Goal: Book appointment/travel/reservation

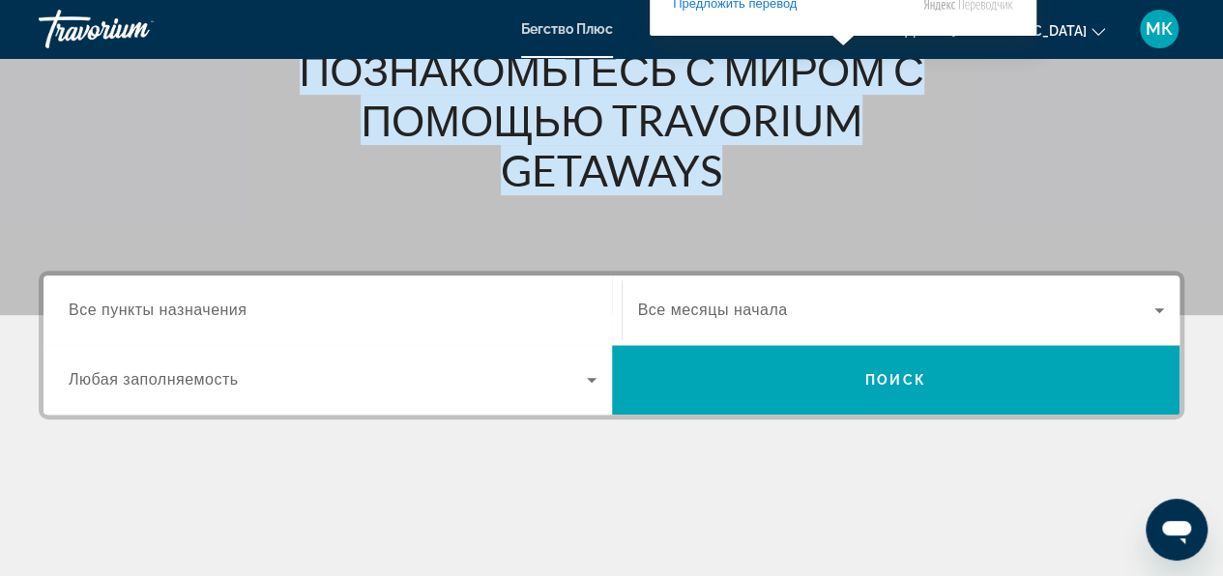
scroll to position [290, 0]
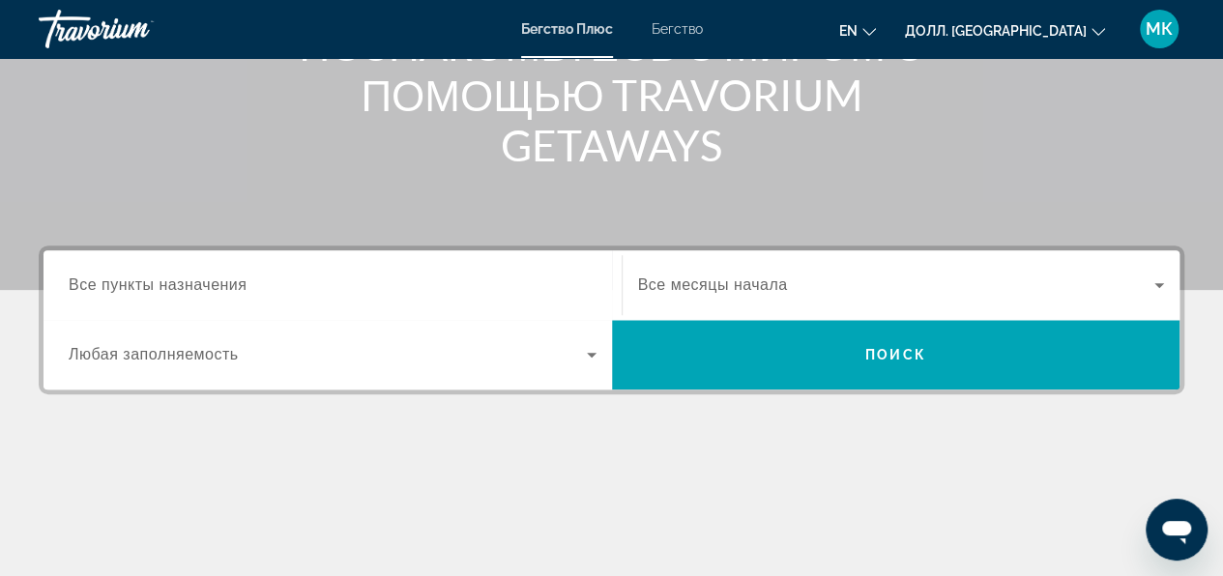
click at [1093, 30] on icon "Изменить валюту" at bounding box center [1099, 32] width 14 height 8
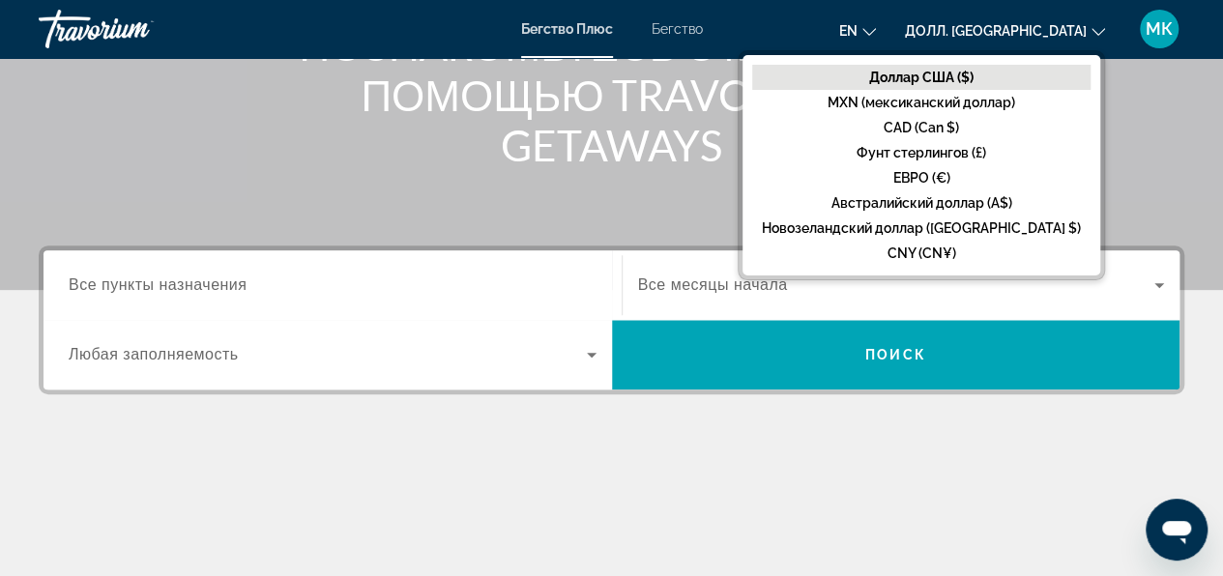
click at [630, 185] on div "Основное содержание" at bounding box center [611, 0] width 1223 height 580
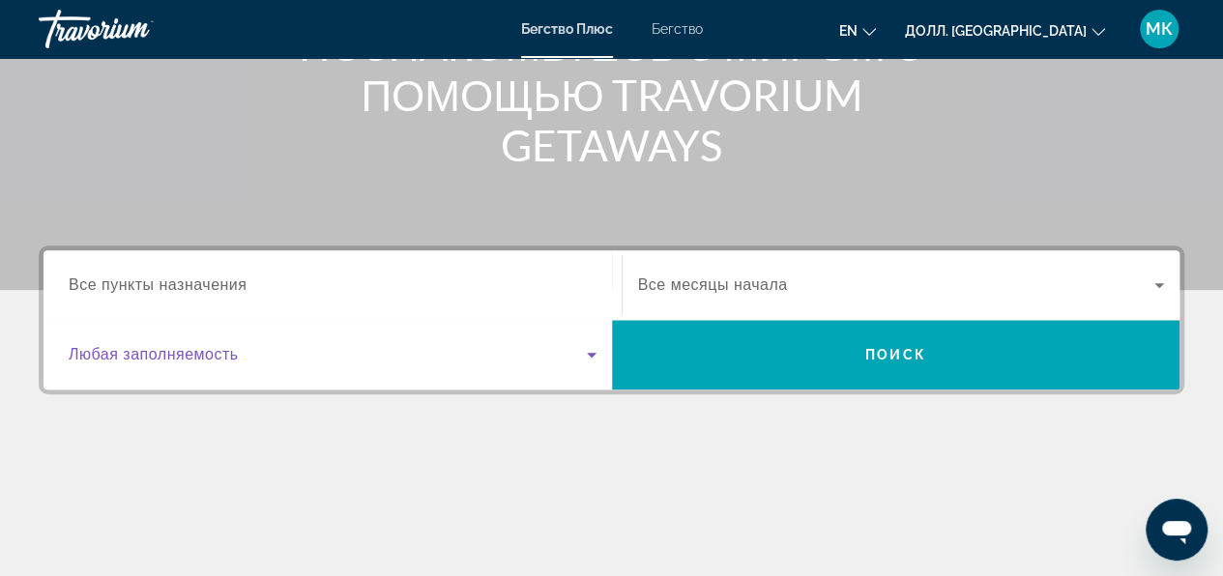
click at [590, 354] on icon "Виджет поиска" at bounding box center [592, 355] width 10 height 5
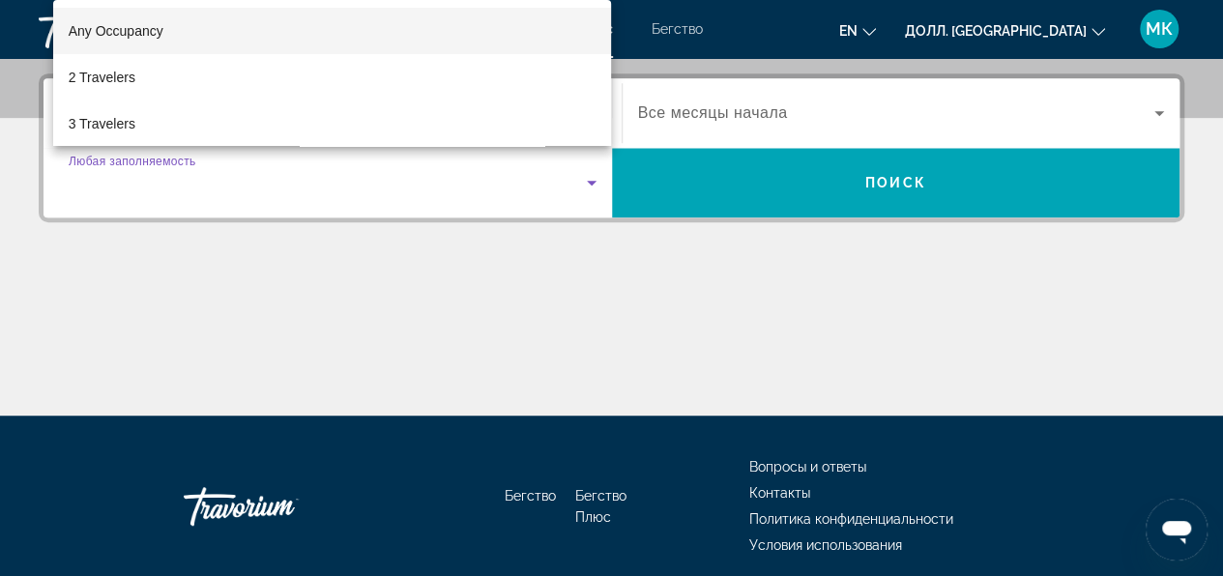
scroll to position [472, 0]
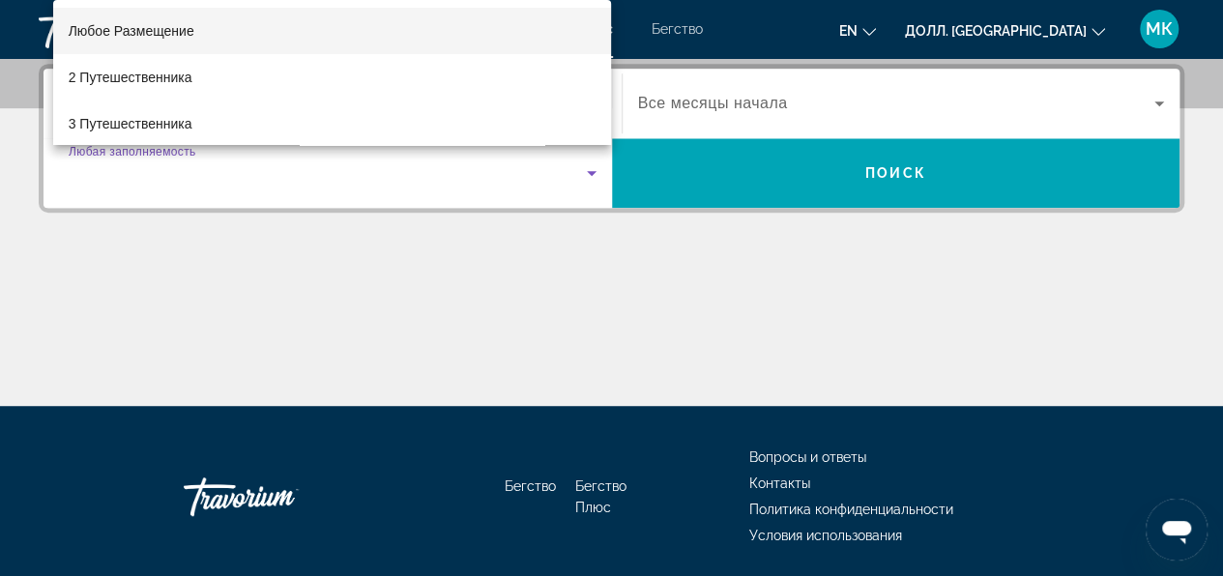
click at [567, 343] on div at bounding box center [611, 288] width 1223 height 576
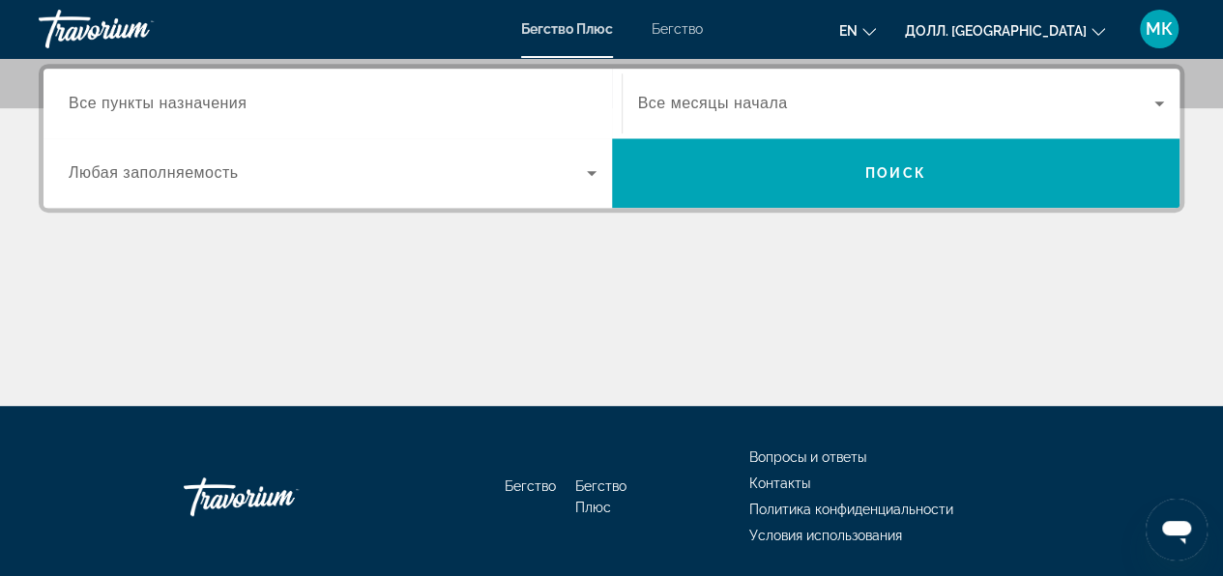
scroll to position [278, 0]
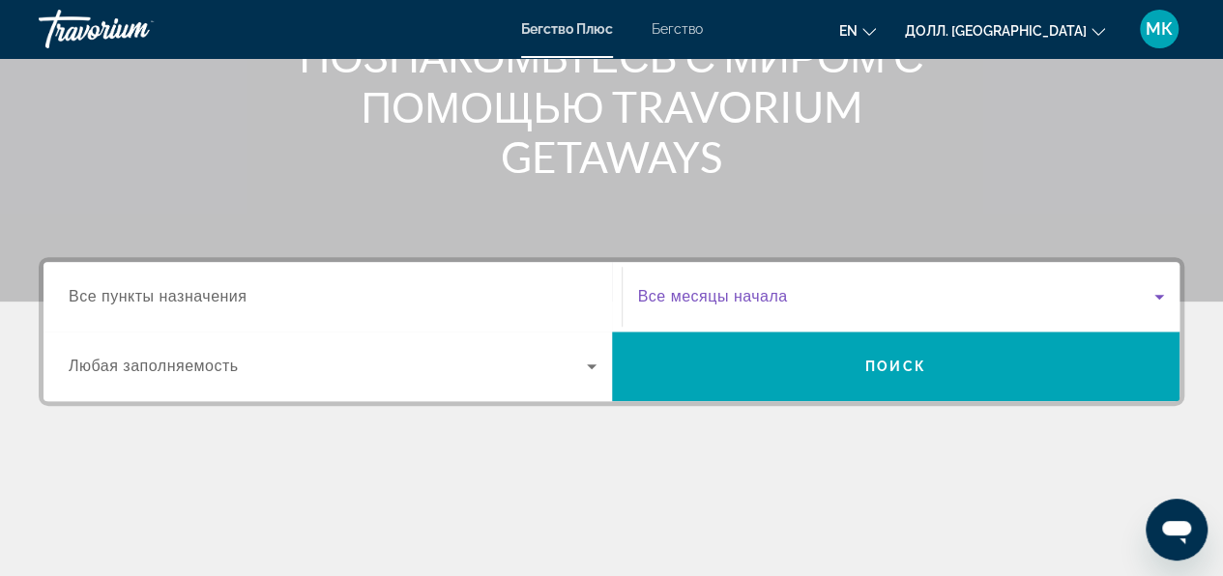
click at [1156, 296] on icon "Виджет поиска" at bounding box center [1160, 297] width 10 height 5
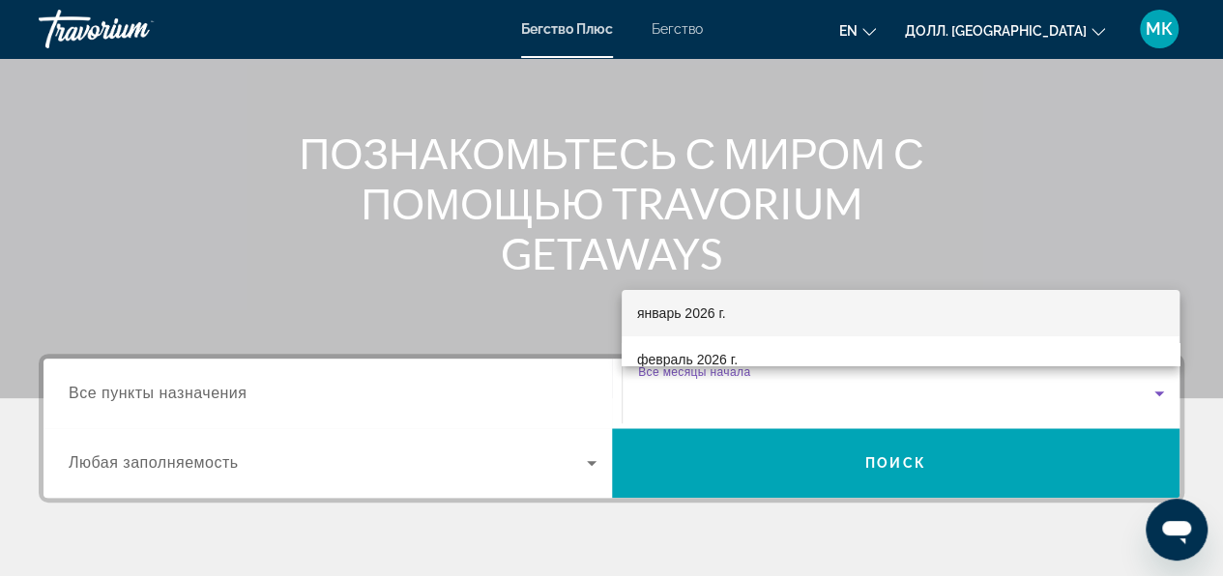
scroll to position [97, 0]
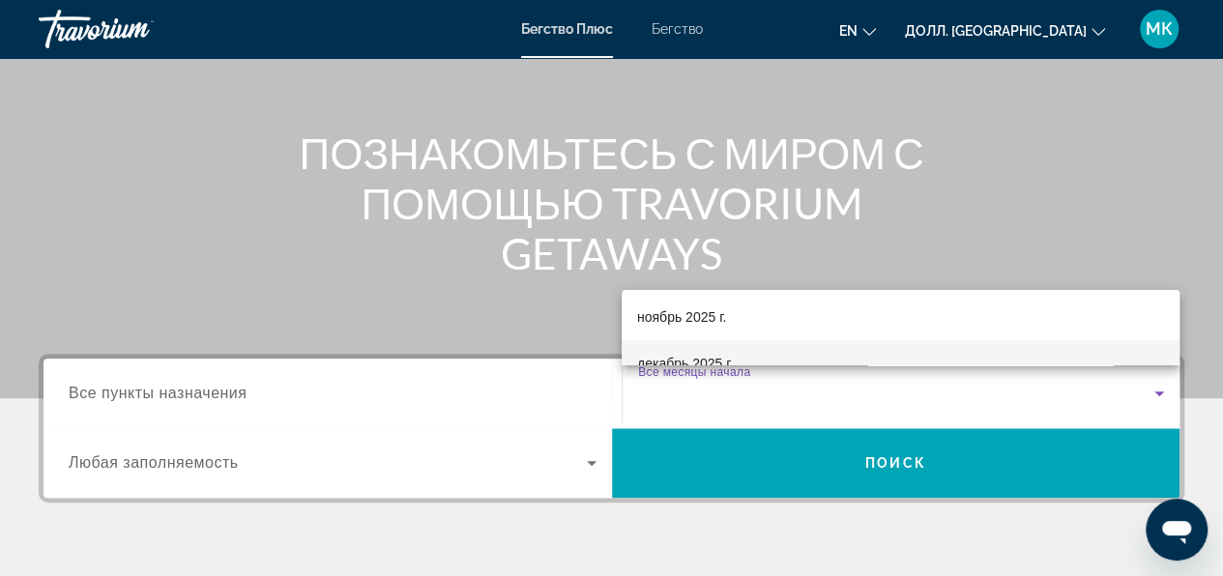
click at [778, 358] on mat-option "декабрь 2025 г." at bounding box center [901, 363] width 558 height 46
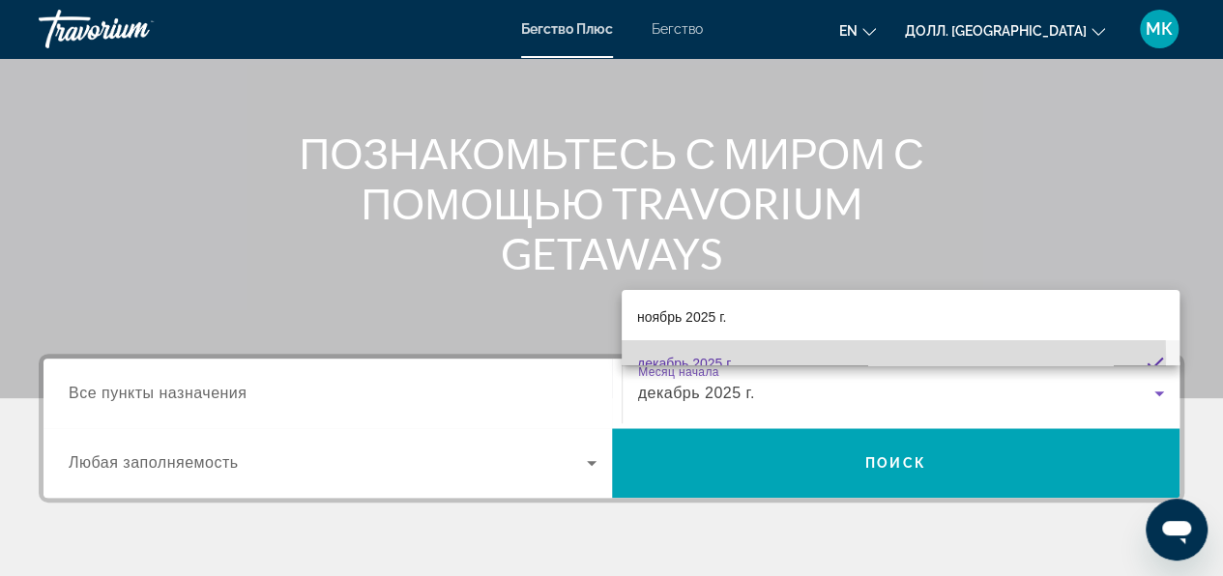
scroll to position [0, 0]
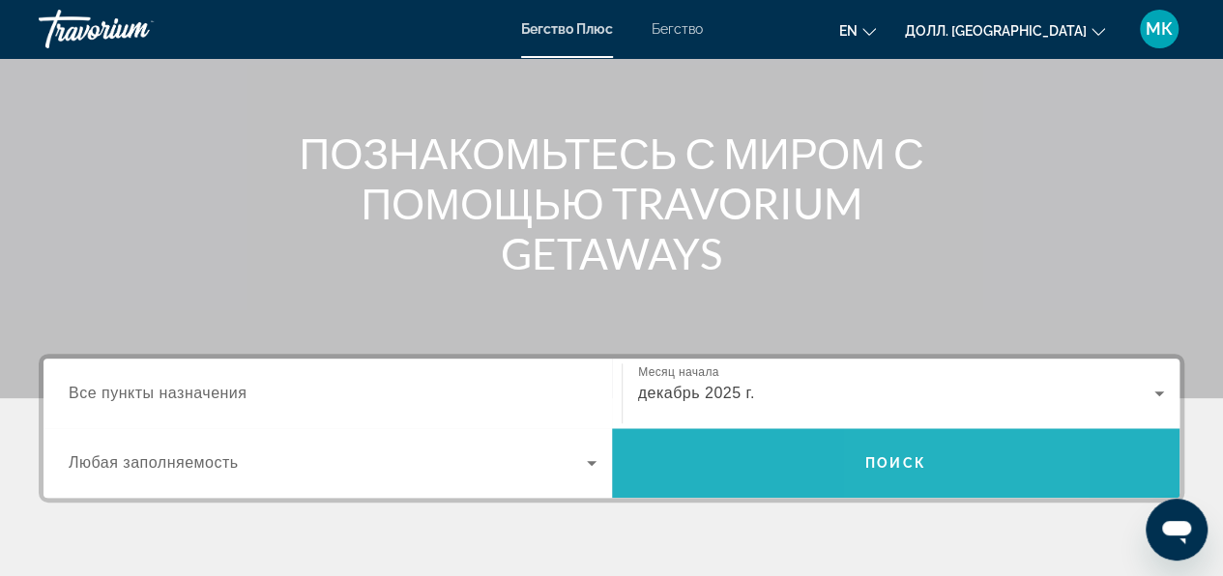
click at [890, 464] on ya-tr-span "Поиск" at bounding box center [895, 462] width 61 height 15
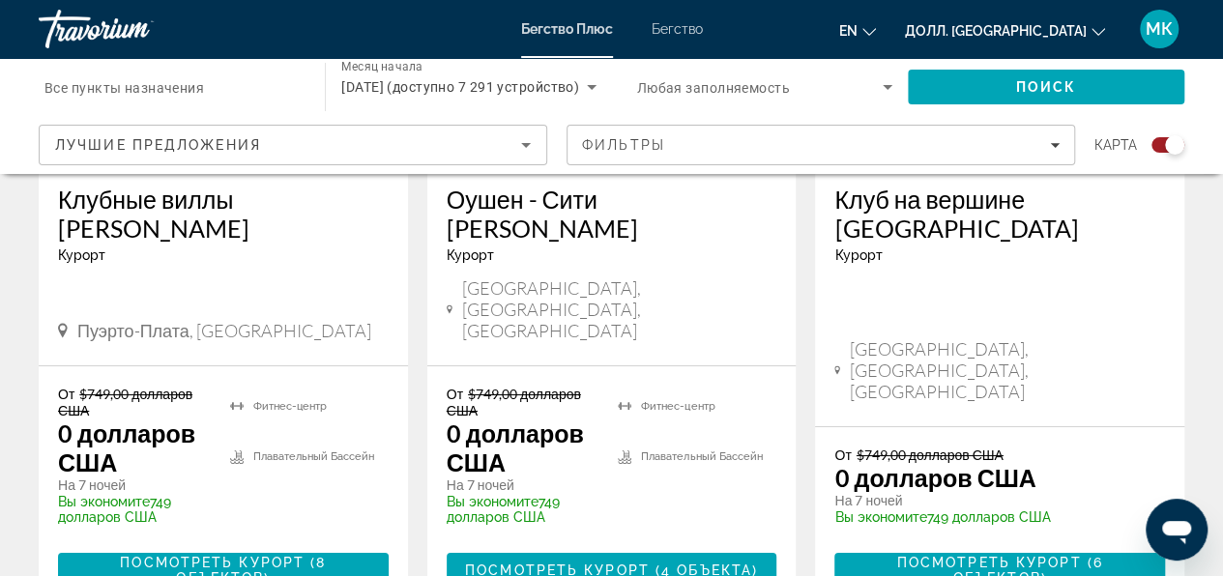
scroll to position [3481, 0]
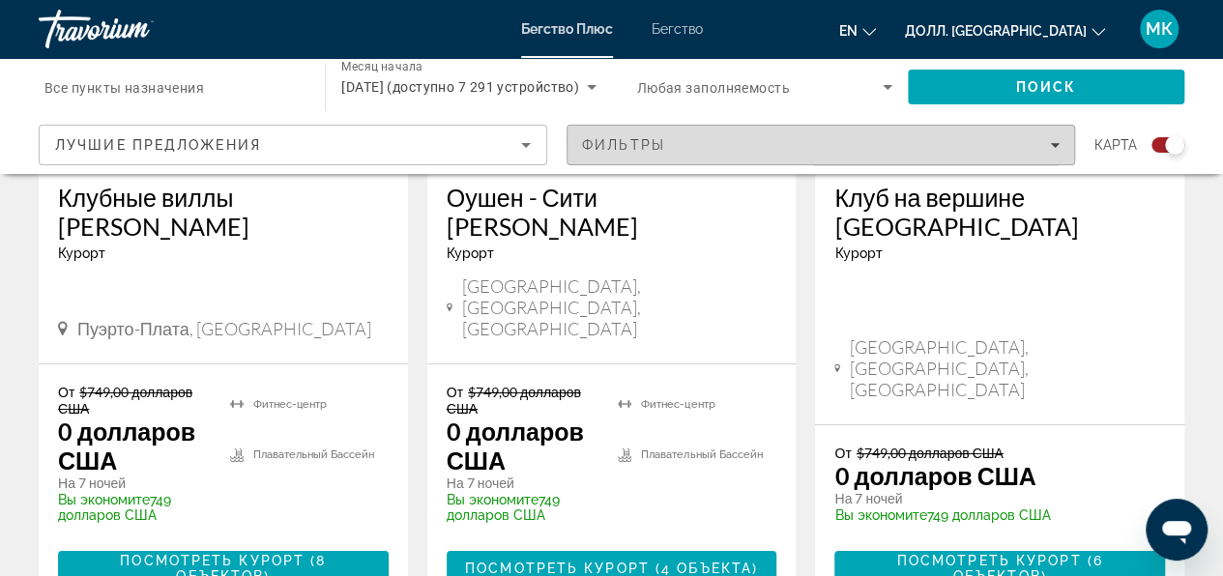
click at [1070, 143] on span "Фильтры" at bounding box center [821, 145] width 507 height 46
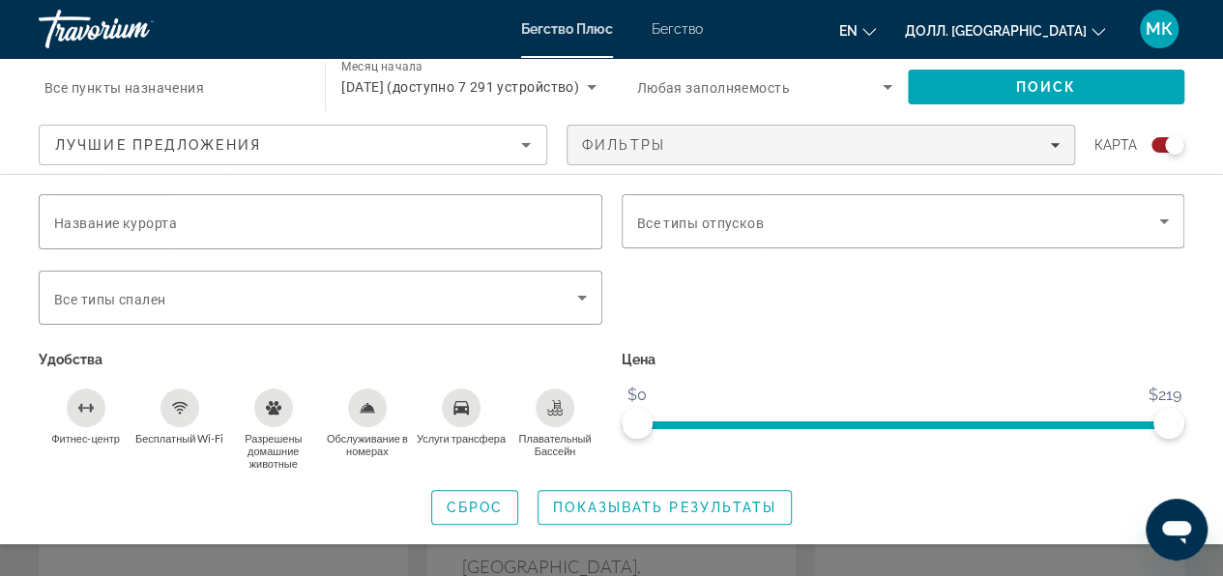
scroll to position [3191, 0]
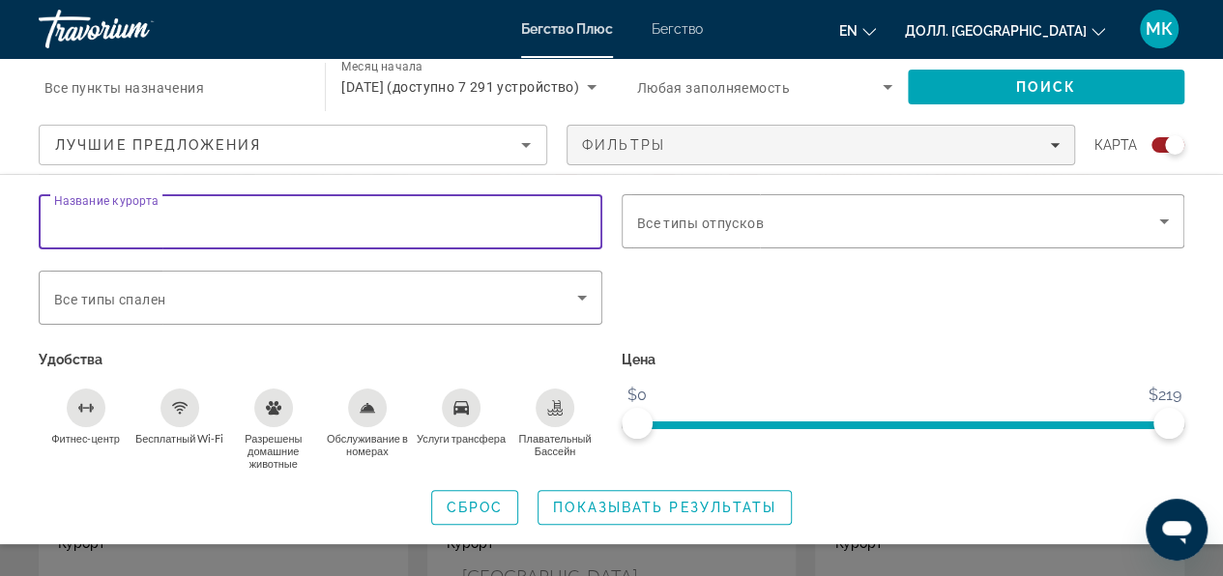
click at [426, 217] on input "Название курорта" at bounding box center [320, 222] width 533 height 23
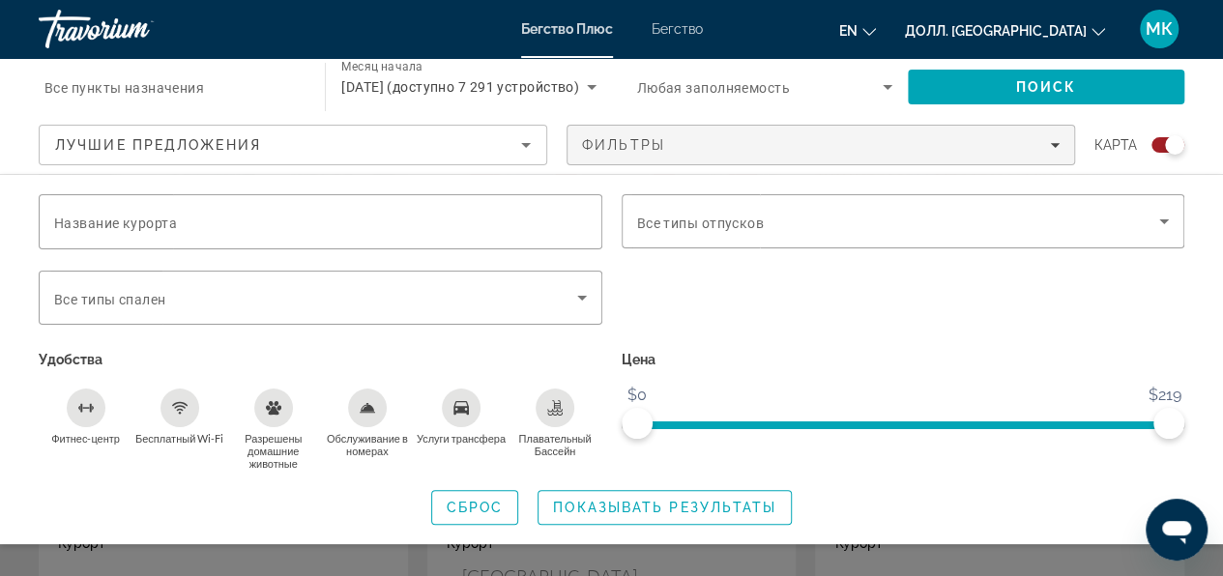
click at [783, 319] on div "Виджет поиска" at bounding box center [903, 308] width 583 height 75
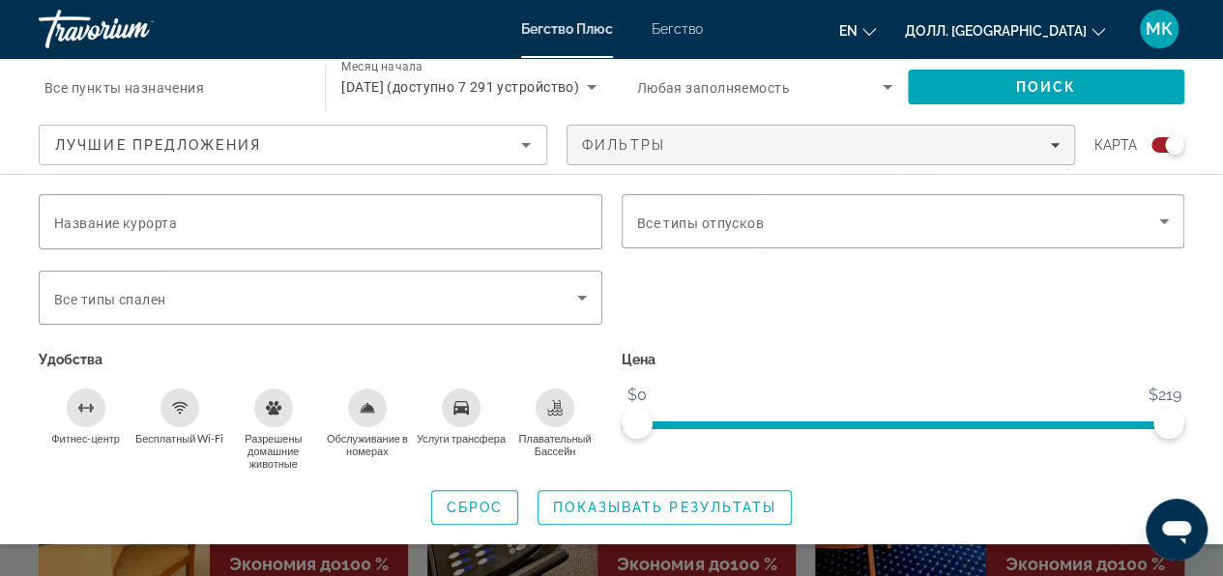
scroll to position [2224, 0]
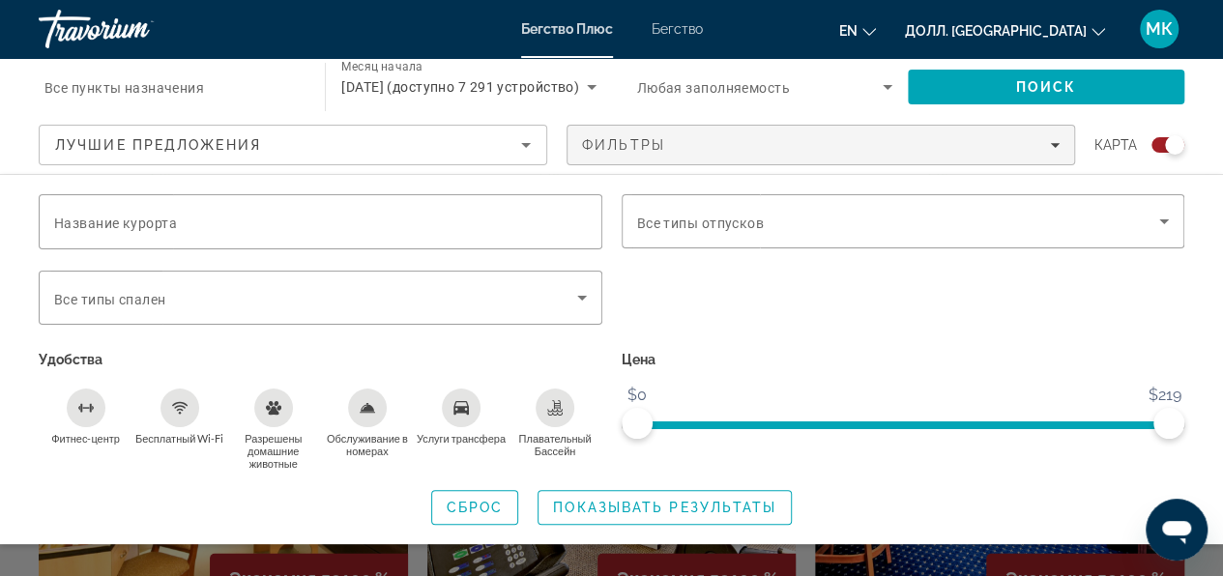
click at [1111, 149] on ya-tr-span "Карта" at bounding box center [1116, 144] width 43 height 15
click at [1175, 143] on div "Виджет поиска" at bounding box center [1174, 144] width 19 height 19
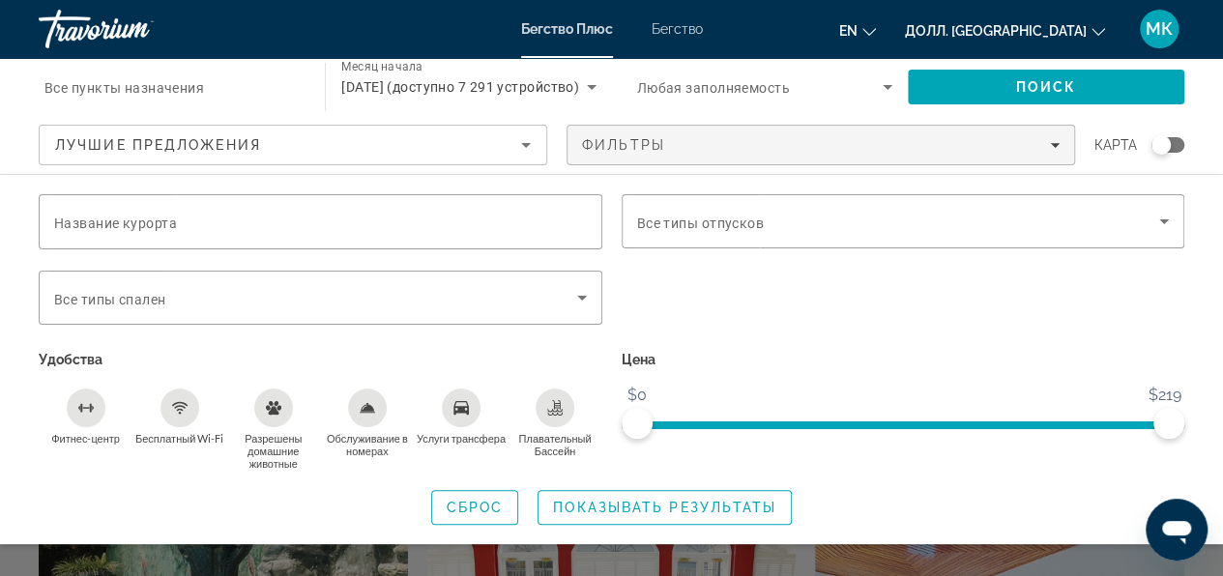
scroll to position [1624, 0]
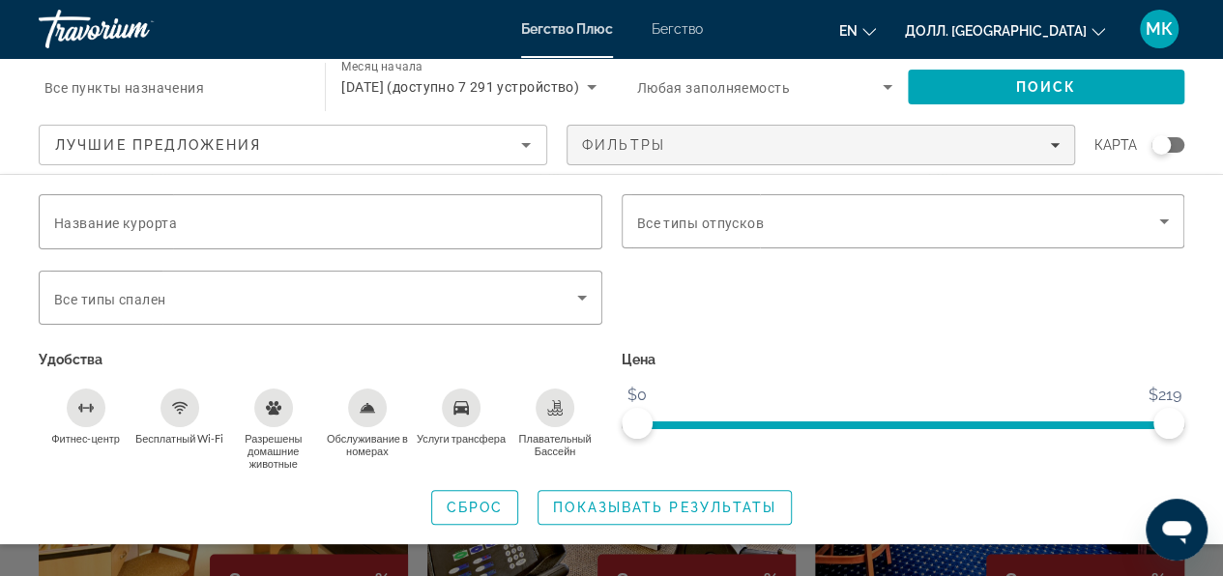
click at [1168, 147] on div "Виджет поиска" at bounding box center [1161, 144] width 19 height 19
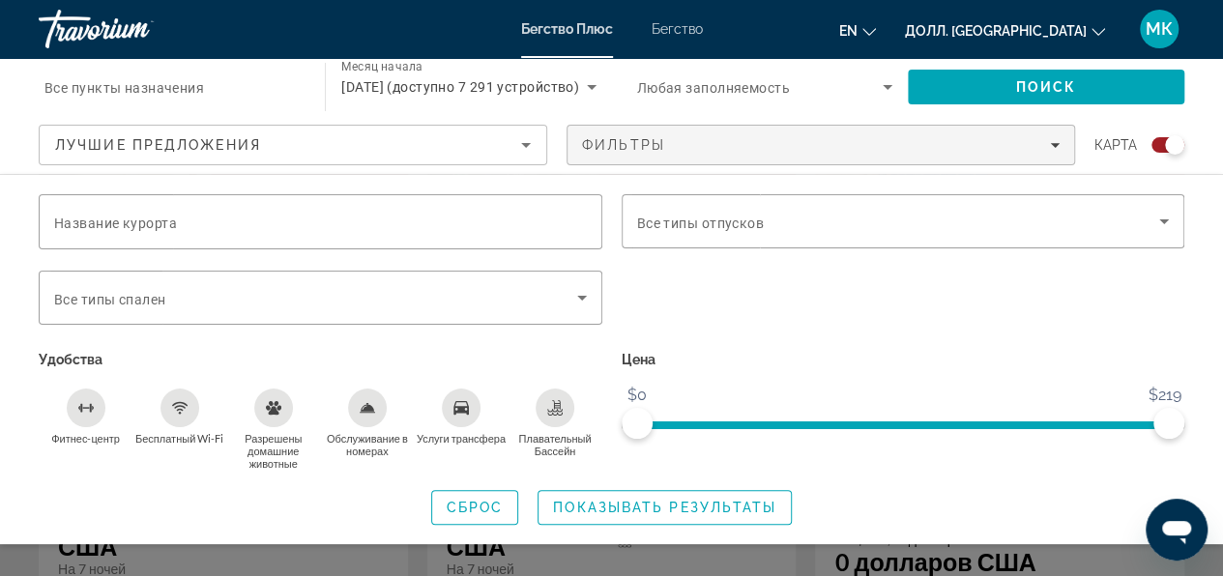
scroll to position [2611, 0]
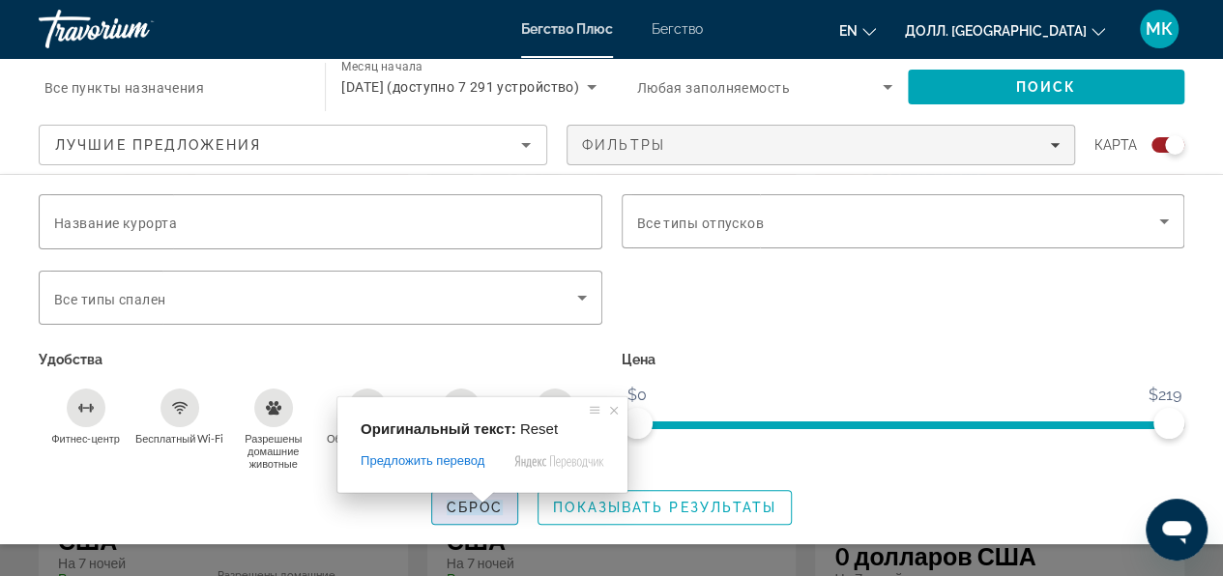
click at [480, 511] on ya-tr-span "Сброс" at bounding box center [475, 507] width 57 height 15
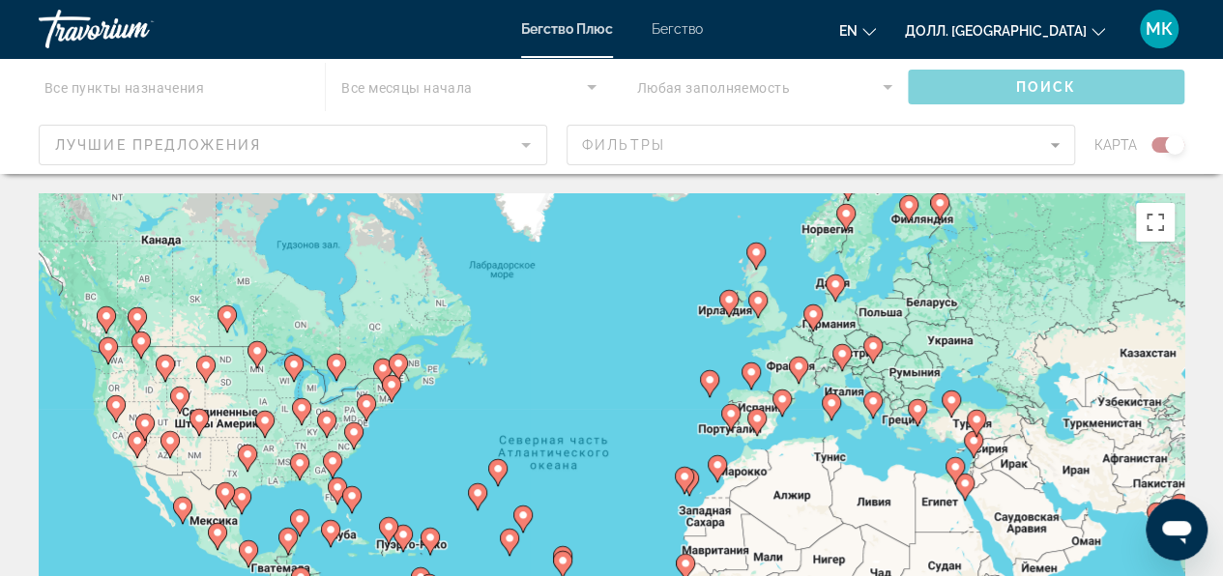
click at [979, 425] on icon "Основное содержание" at bounding box center [975, 423] width 17 height 25
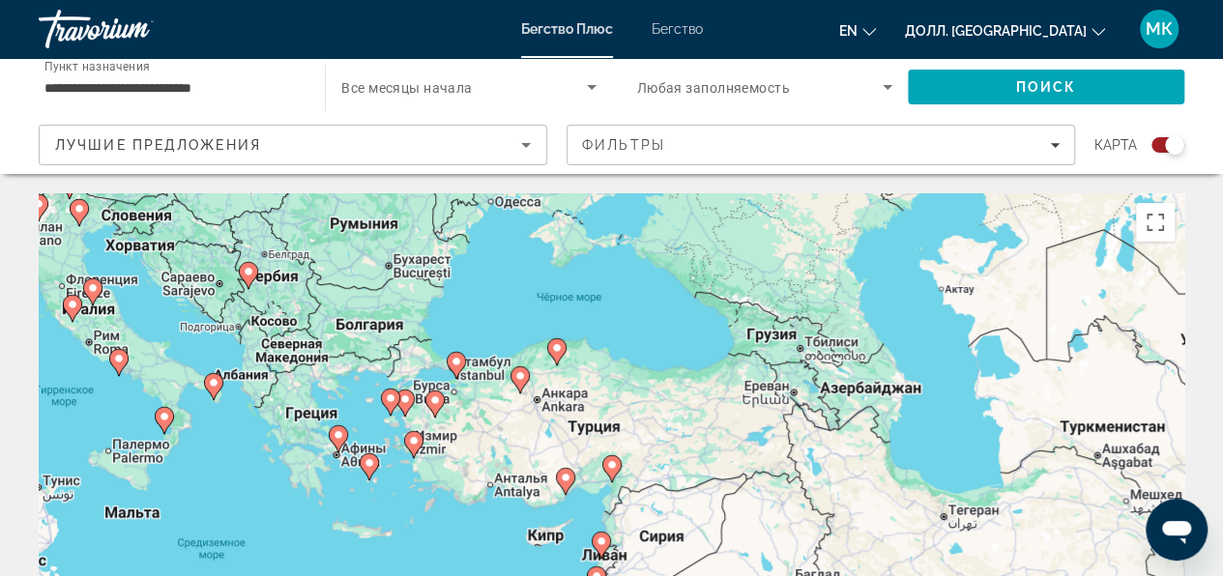
click at [458, 365] on image "Основное содержание" at bounding box center [457, 362] width 12 height 12
type input "**********"
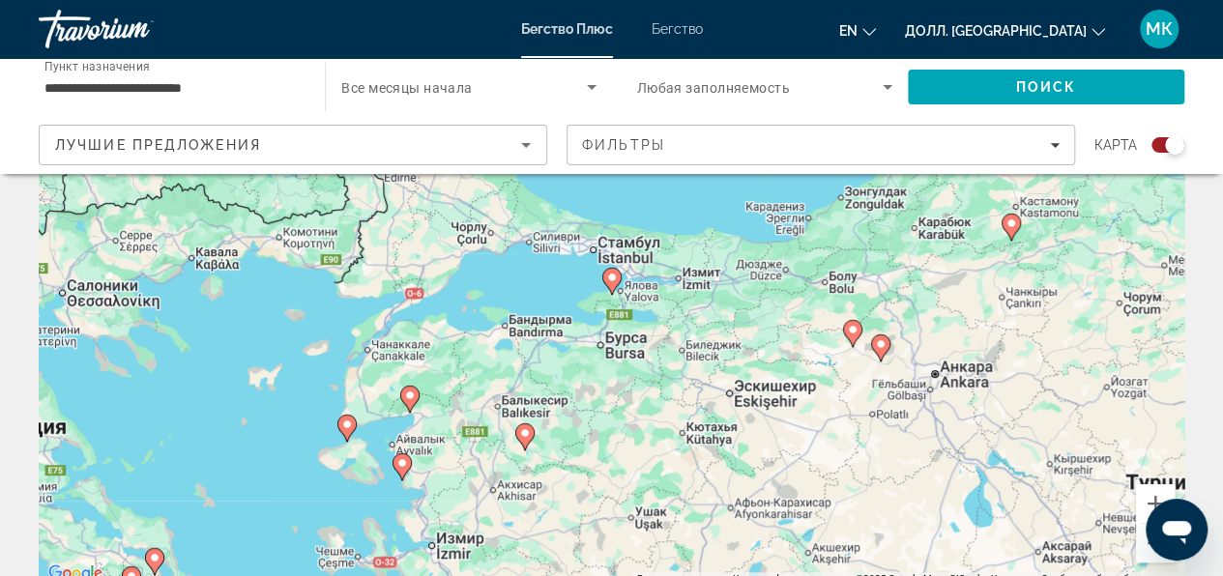
scroll to position [193, 0]
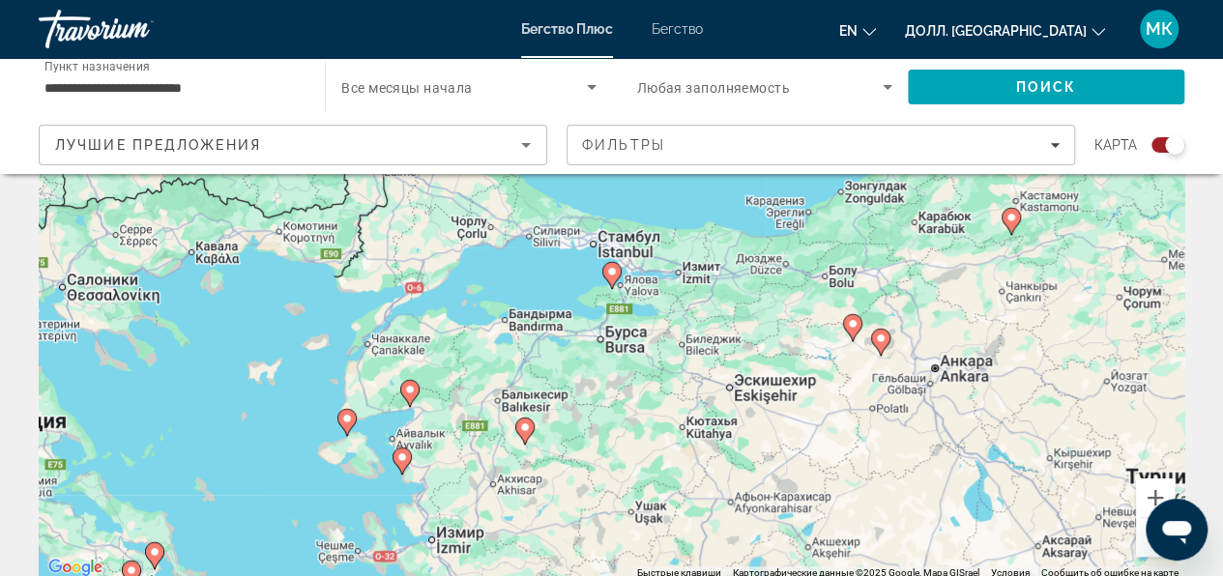
click at [611, 280] on icon "Основное содержание" at bounding box center [610, 275] width 17 height 25
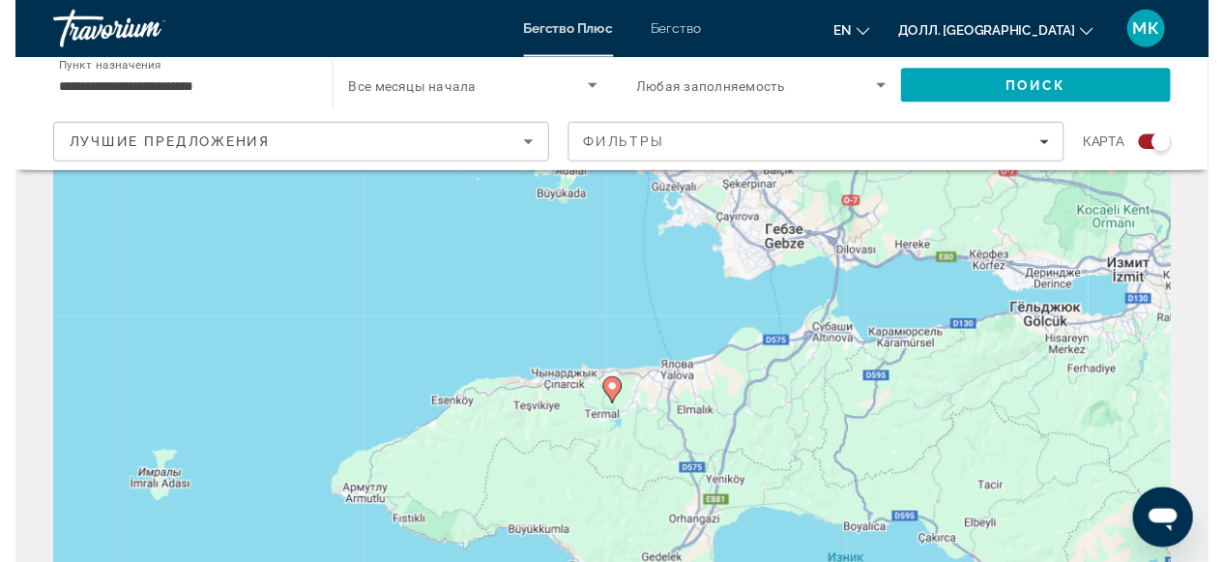
scroll to position [0, 0]
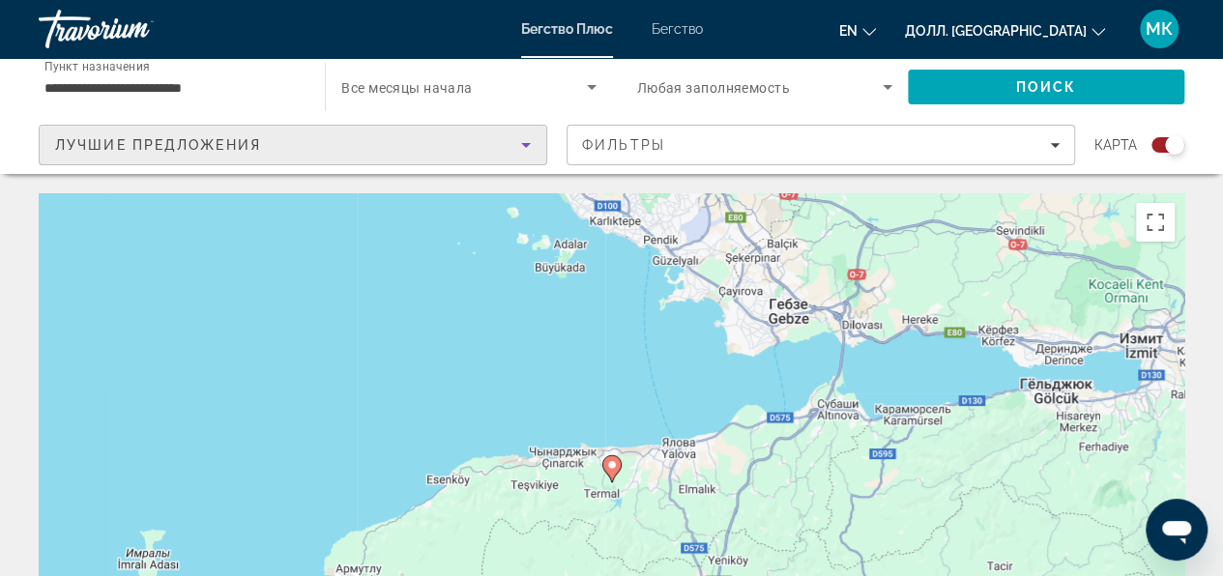
click at [528, 149] on icon "Сортировать по" at bounding box center [525, 144] width 23 height 23
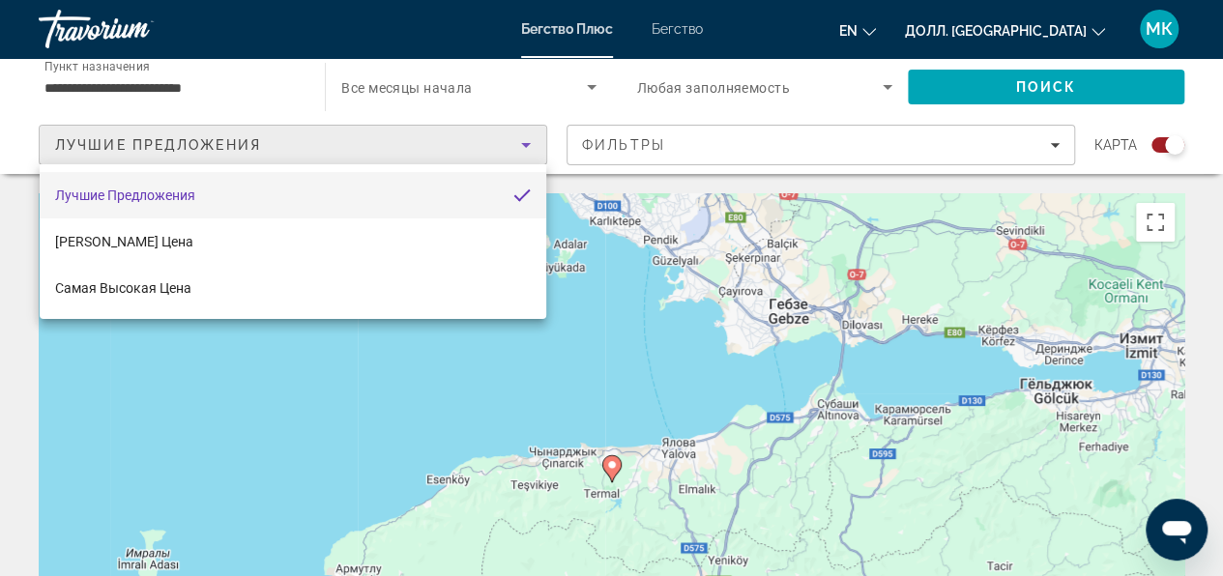
click at [528, 149] on div at bounding box center [611, 288] width 1223 height 576
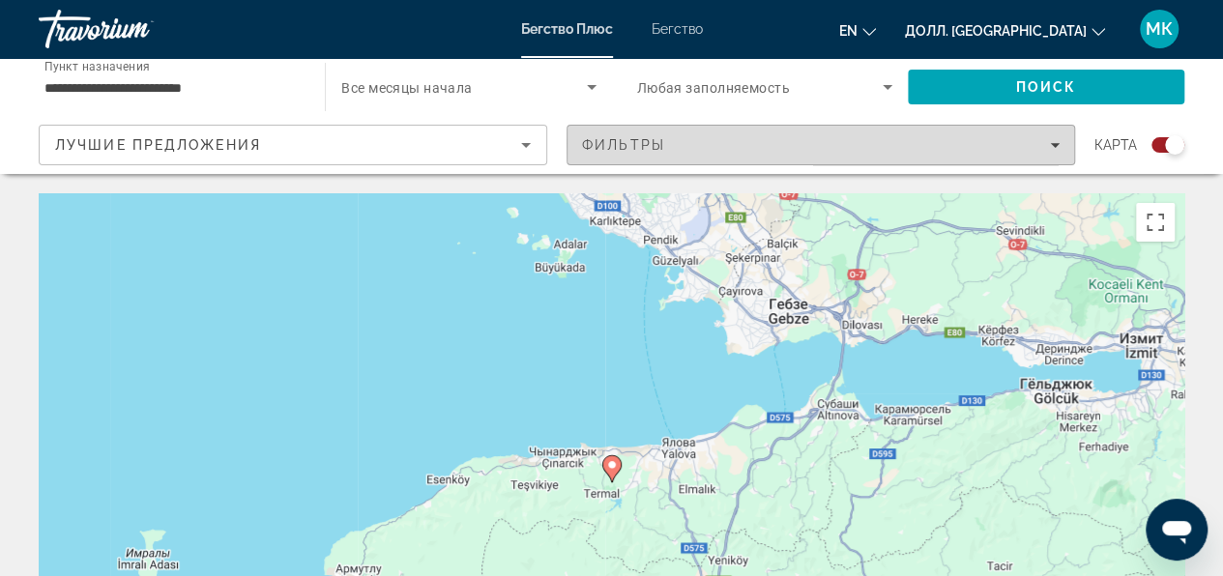
click at [1058, 144] on icon "Фильтры" at bounding box center [1055, 145] width 10 height 5
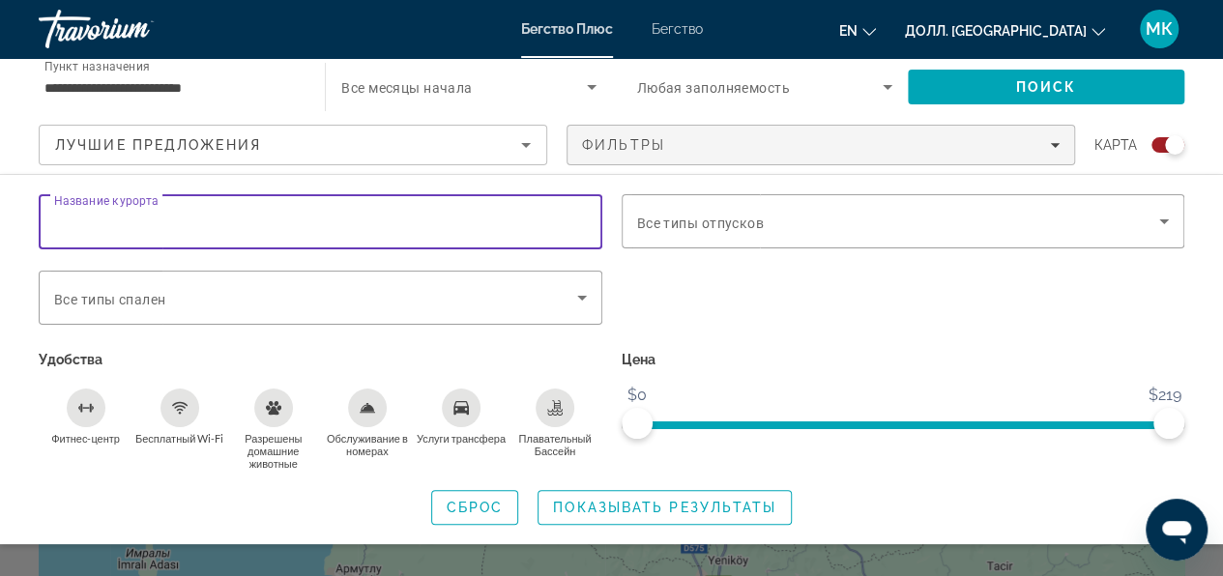
click at [392, 228] on input "Название курорта" at bounding box center [320, 222] width 533 height 23
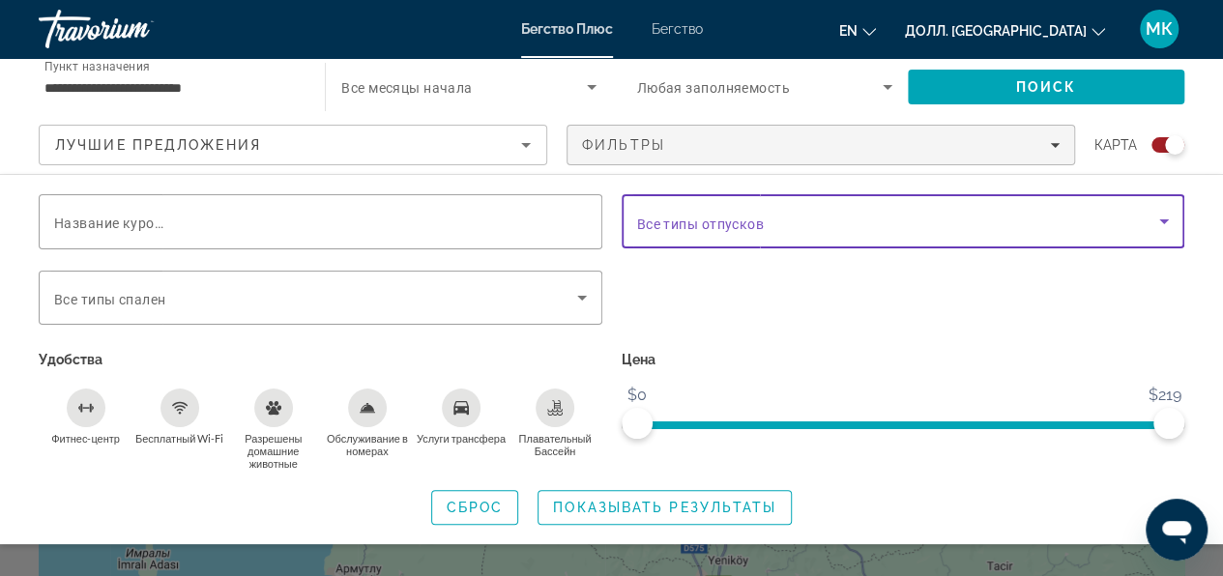
click at [775, 220] on span "Виджет поиска" at bounding box center [898, 221] width 523 height 23
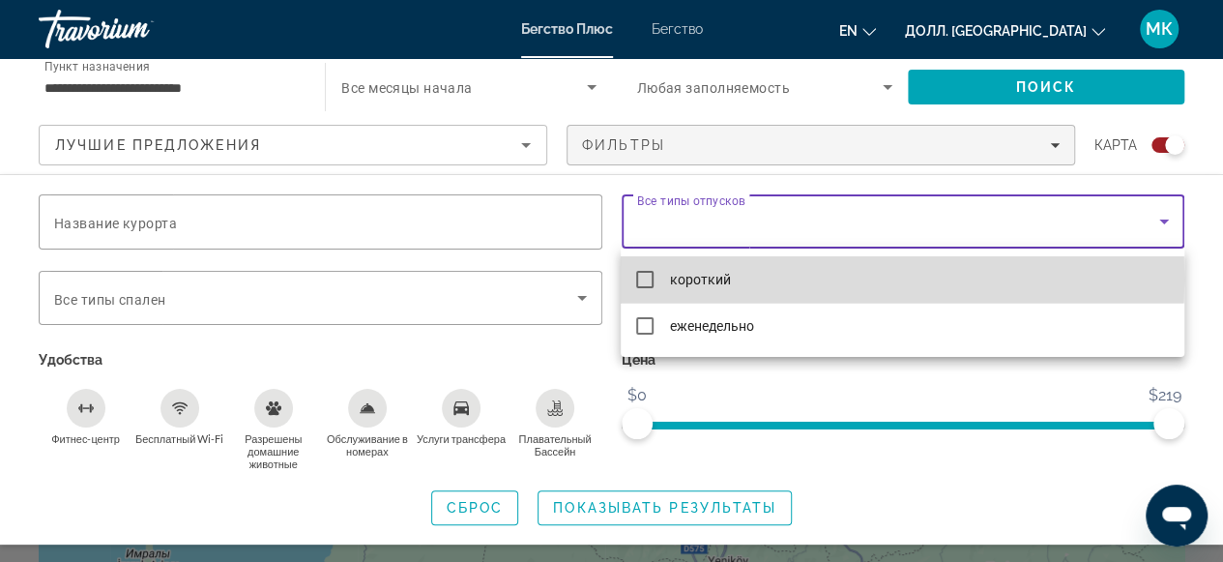
click at [644, 278] on mat-pseudo-checkbox at bounding box center [644, 279] width 17 height 17
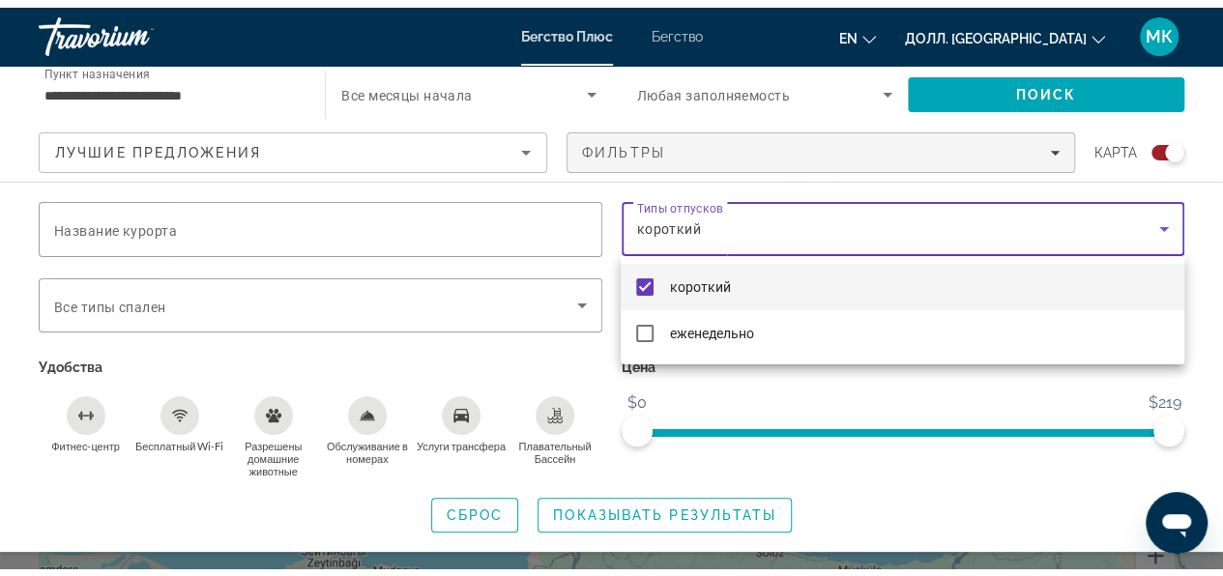
scroll to position [193, 0]
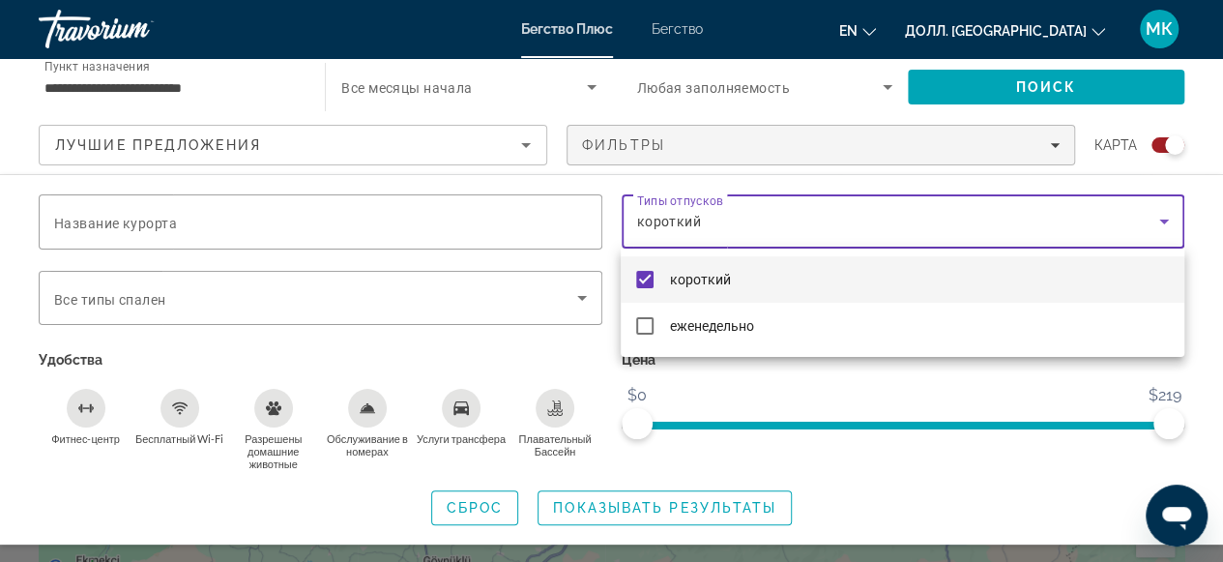
click at [128, 214] on div at bounding box center [611, 281] width 1223 height 562
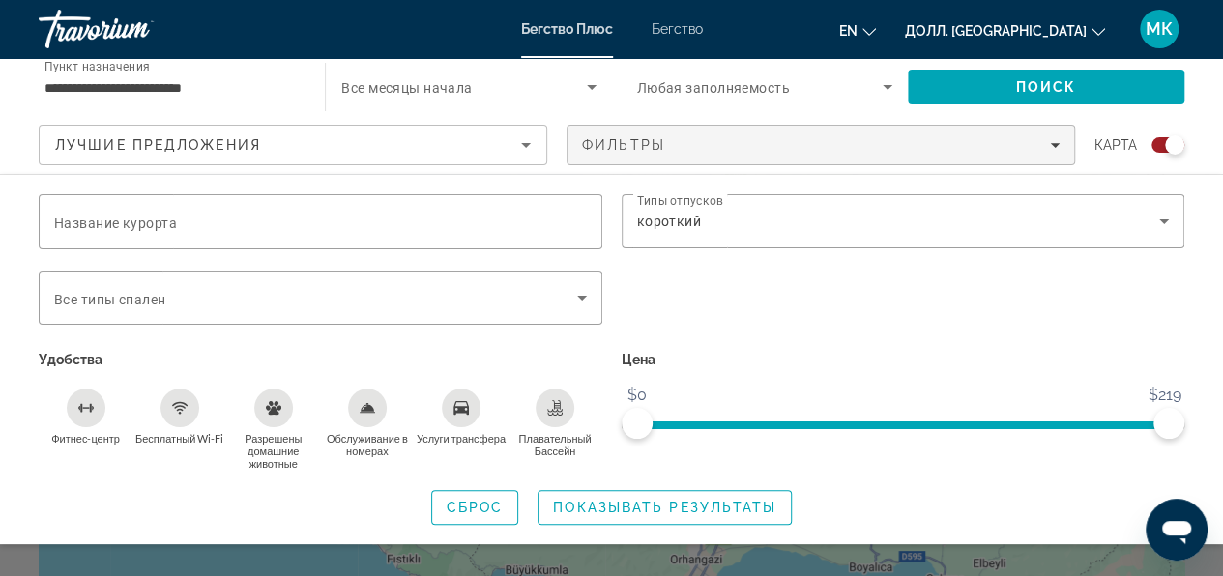
scroll to position [0, 0]
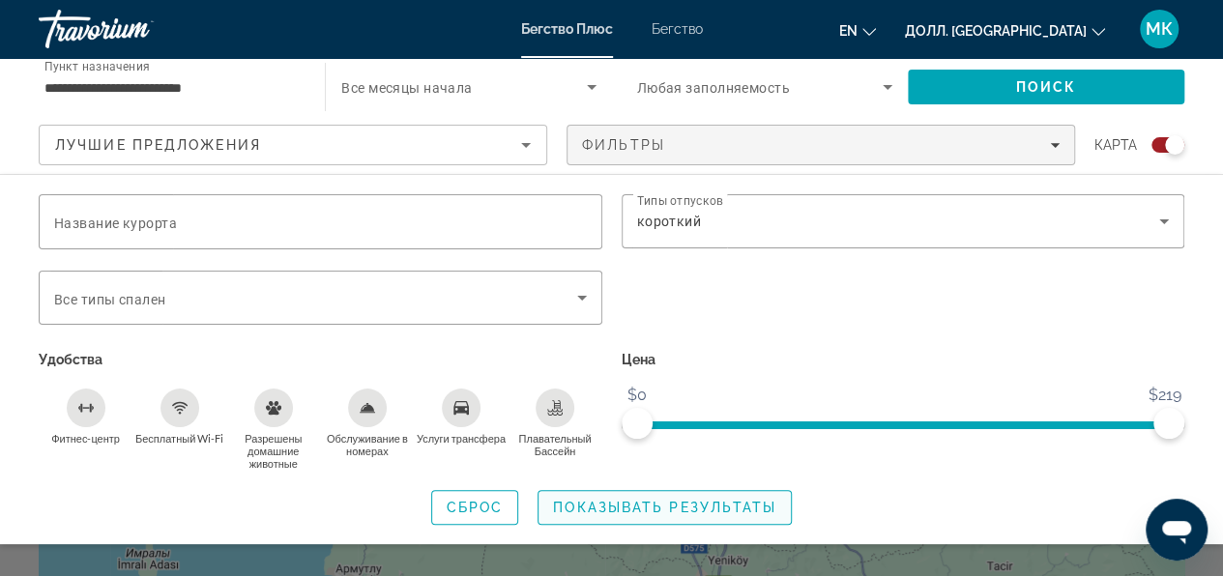
click at [632, 511] on ya-tr-span "Показывать результаты" at bounding box center [664, 507] width 223 height 15
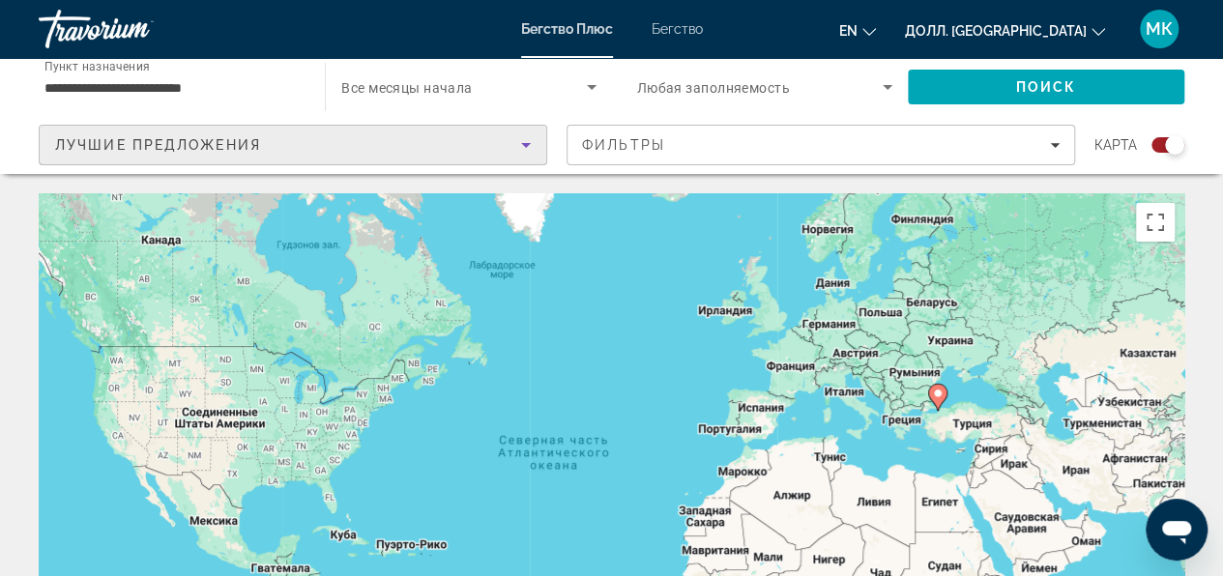
click at [526, 146] on icon "Сортировать по" at bounding box center [526, 145] width 10 height 5
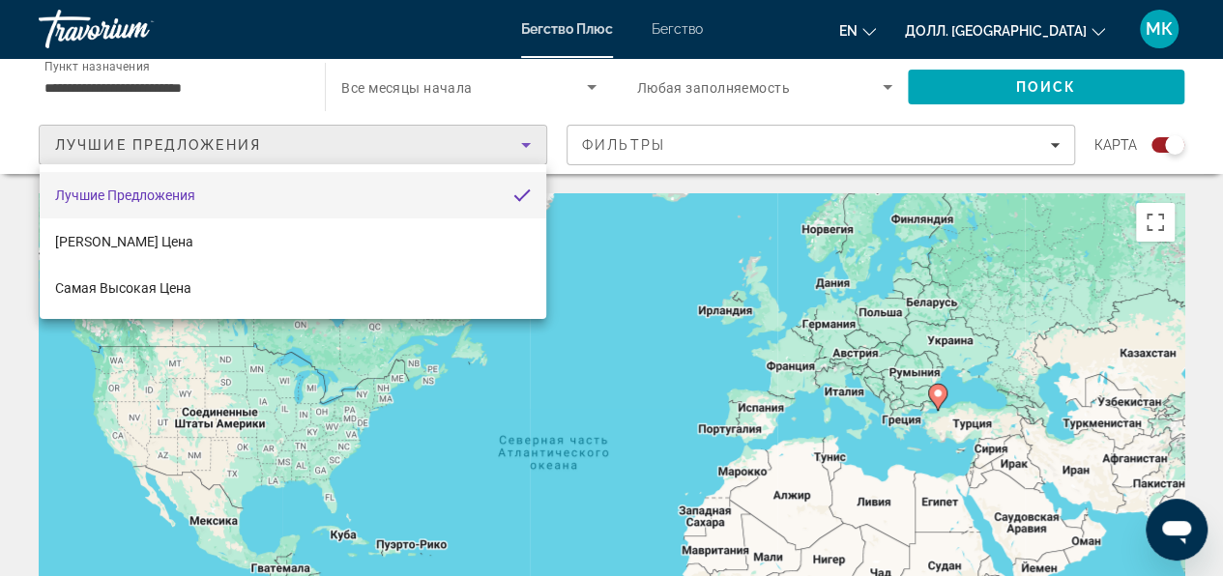
click at [525, 146] on div at bounding box center [611, 288] width 1223 height 576
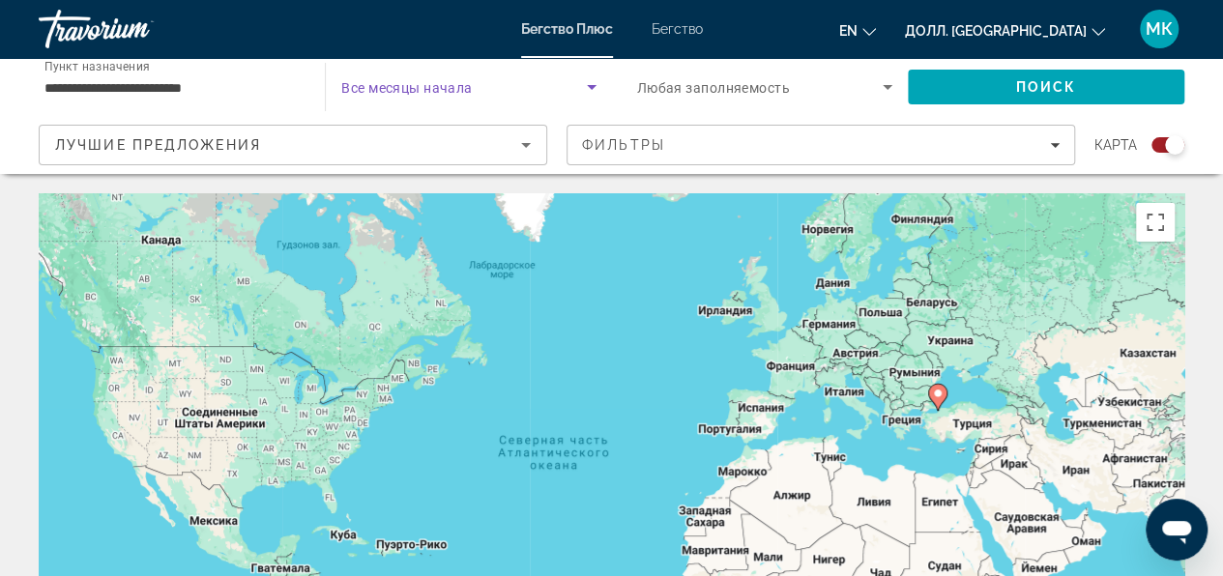
click at [596, 87] on icon "Виджет поиска" at bounding box center [591, 86] width 23 height 23
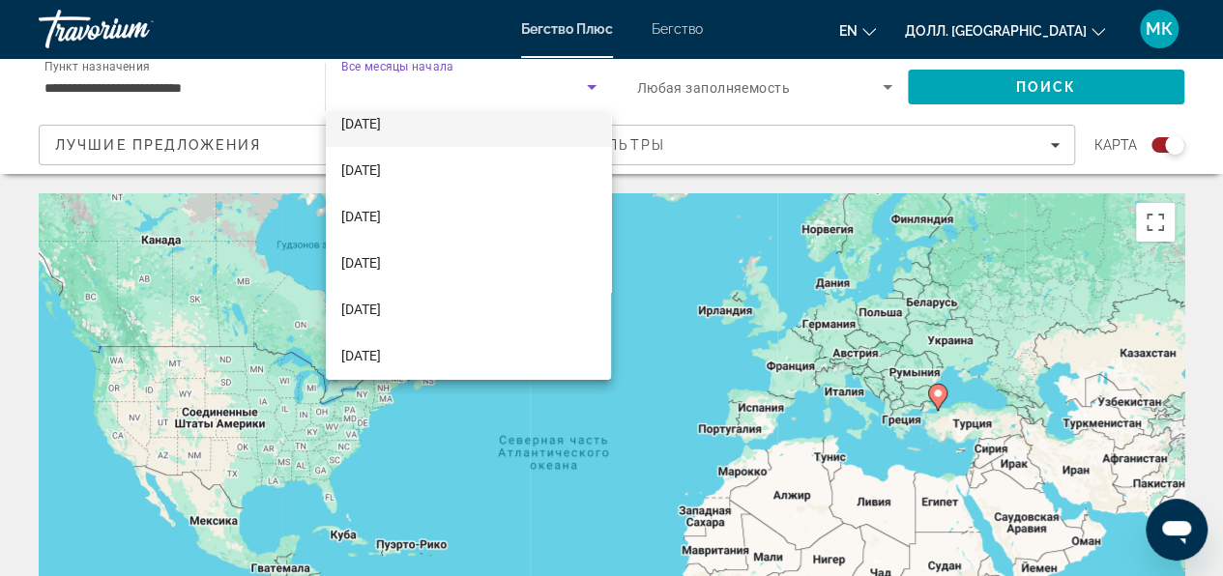
scroll to position [97, 0]
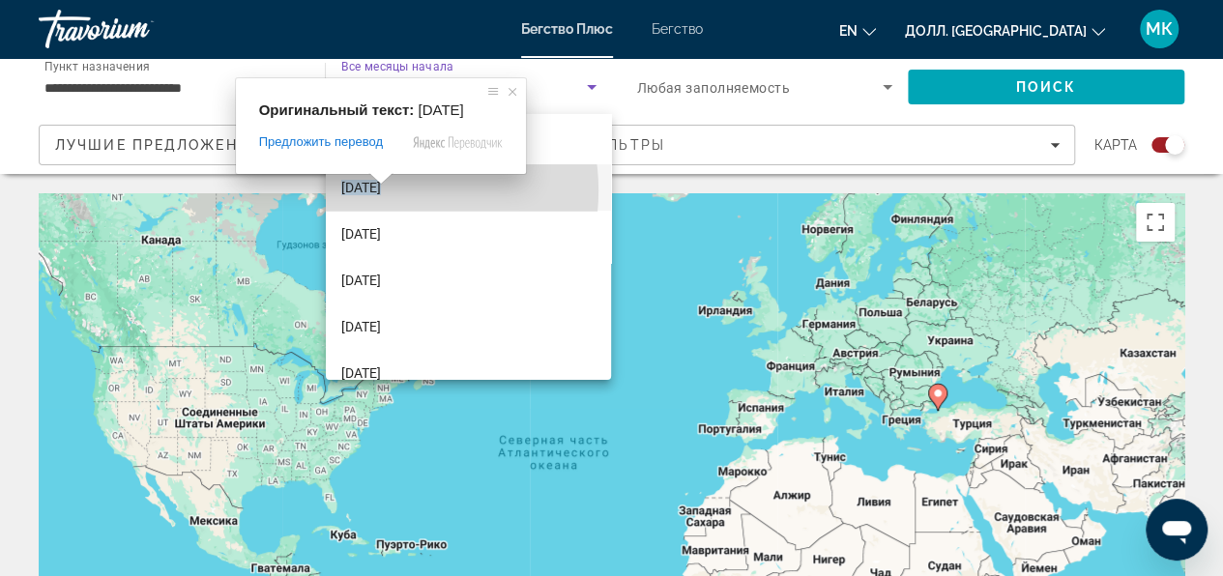
click at [381, 190] on ya-tr-span "[DATE]" at bounding box center [361, 187] width 40 height 15
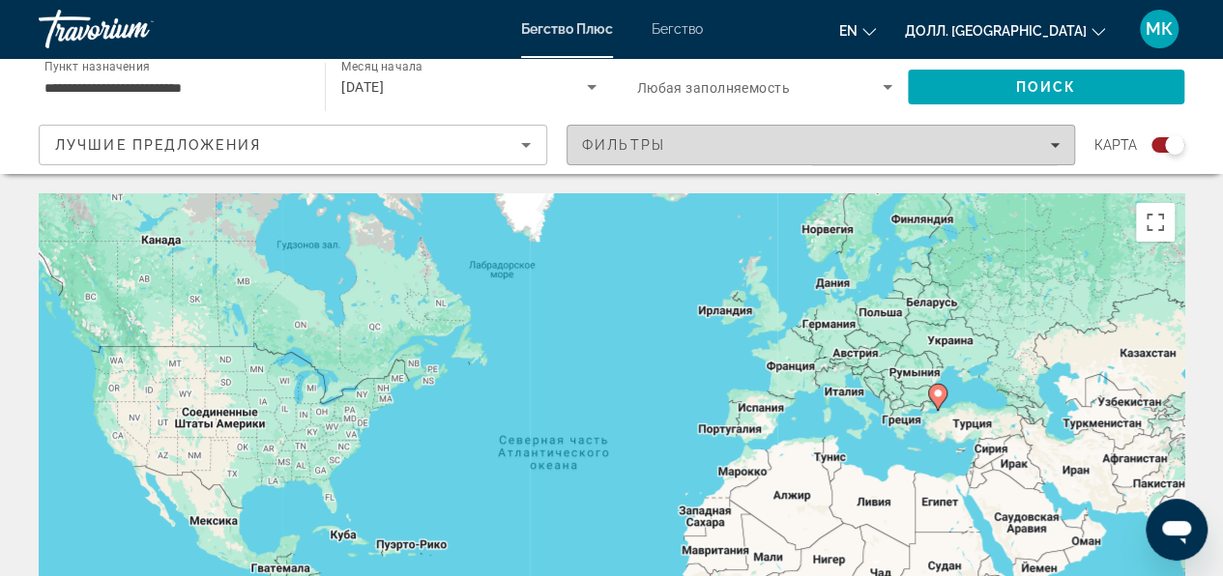
click at [1054, 147] on icon "Фильтры" at bounding box center [1055, 145] width 10 height 10
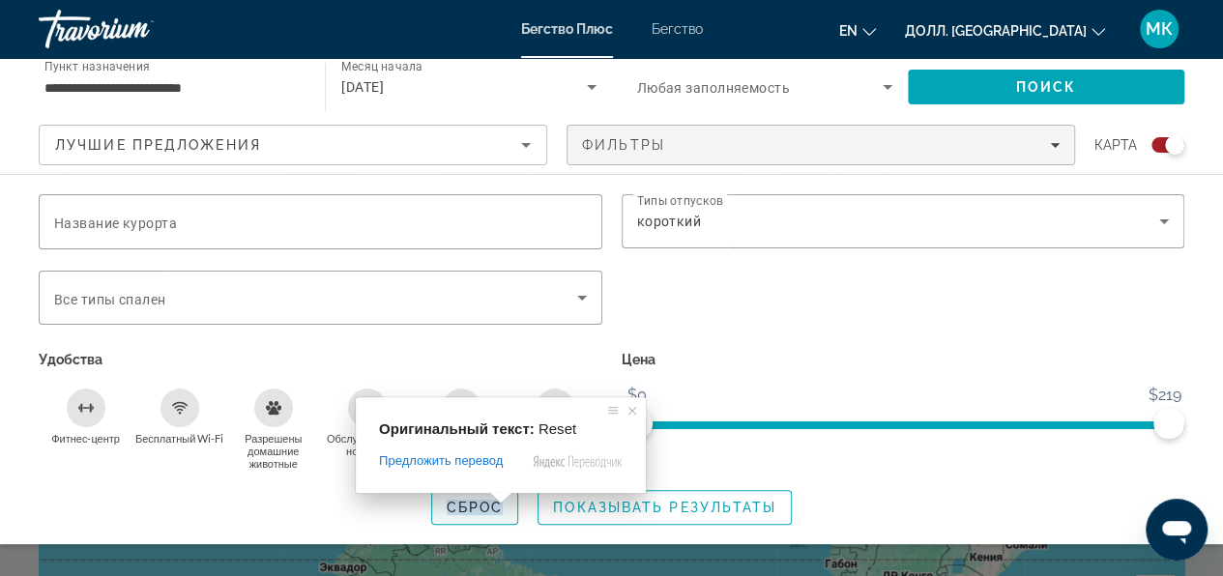
click at [491, 511] on ya-tr-span "Сброс" at bounding box center [475, 507] width 57 height 15
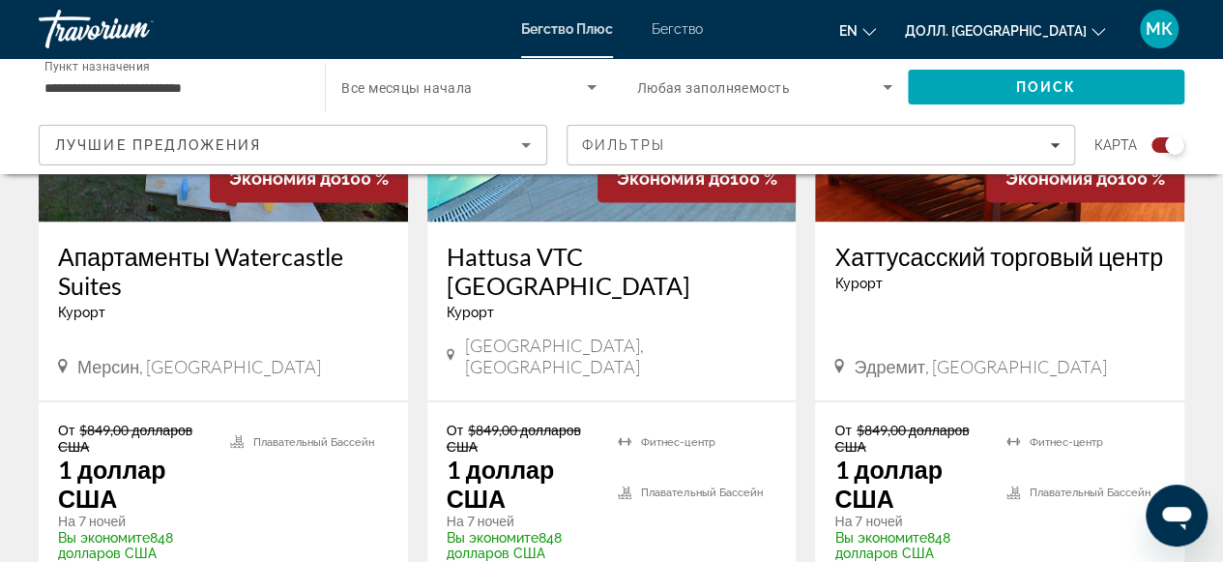
scroll to position [1740, 0]
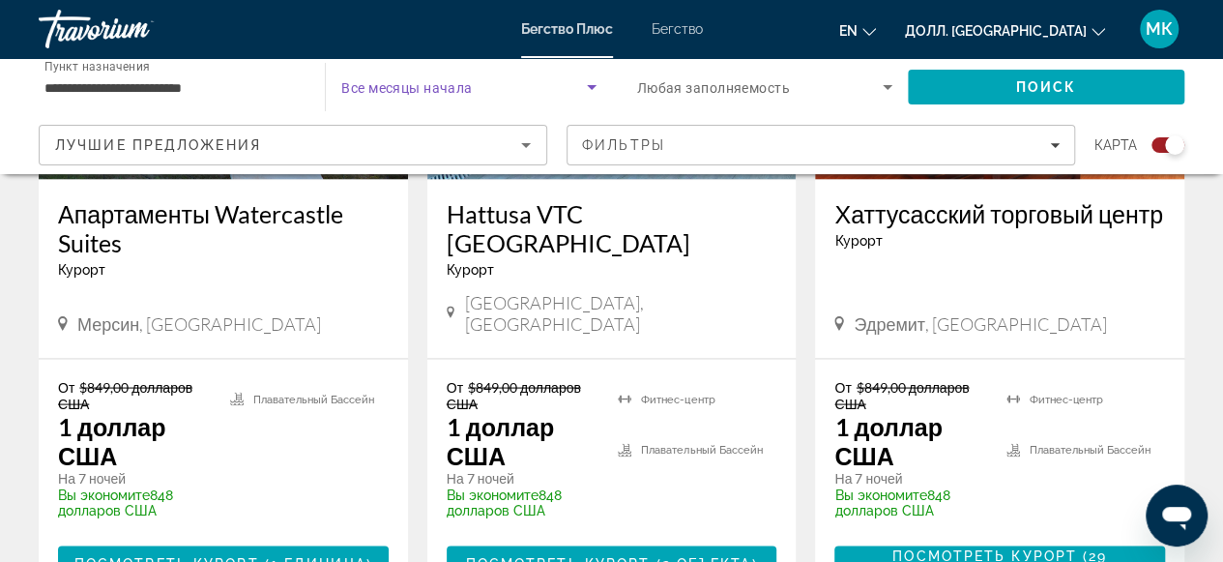
click at [594, 87] on icon "Виджет поиска" at bounding box center [591, 86] width 23 height 23
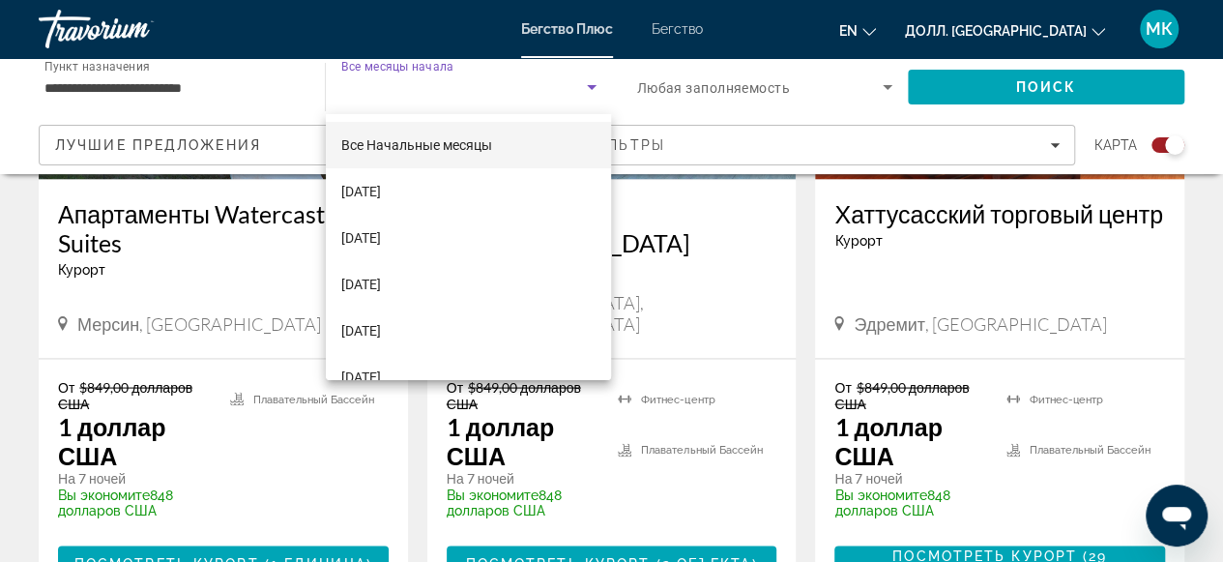
click at [594, 87] on div at bounding box center [611, 281] width 1223 height 562
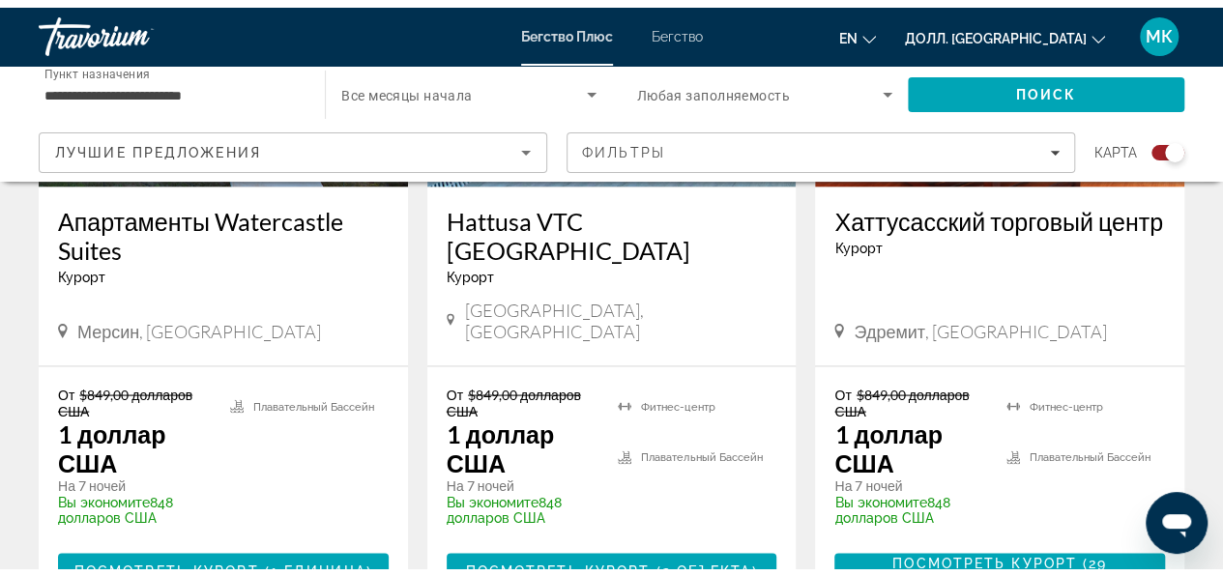
scroll to position [1837, 0]
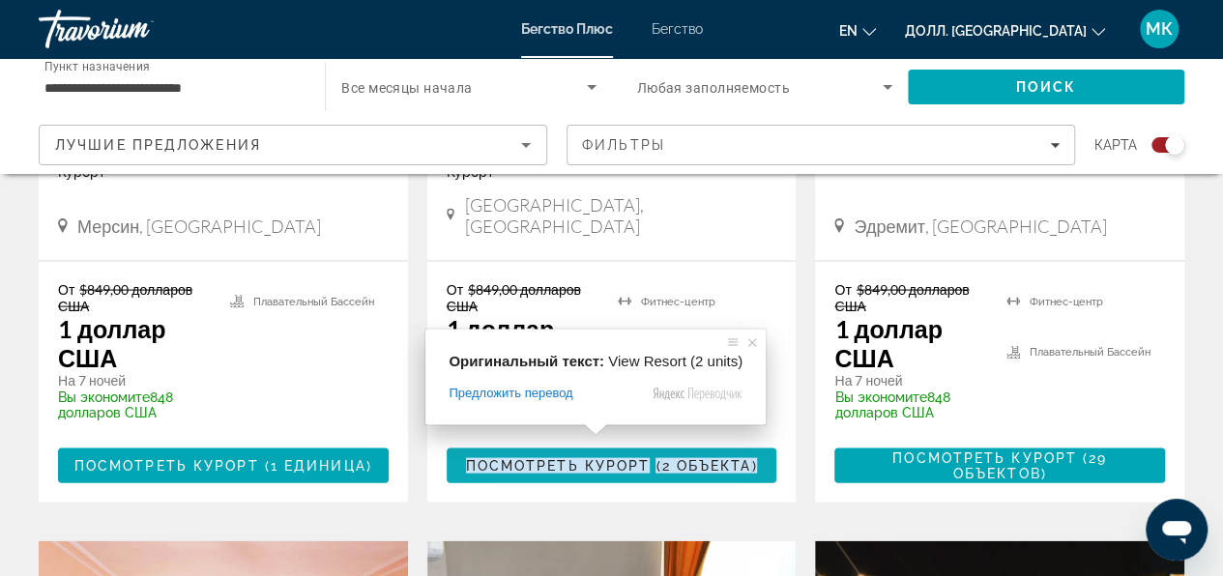
click at [590, 436] on span at bounding box center [595, 430] width 25 height 12
click at [633, 458] on ya-tr-span "Посмотреть курорт" at bounding box center [558, 465] width 185 height 15
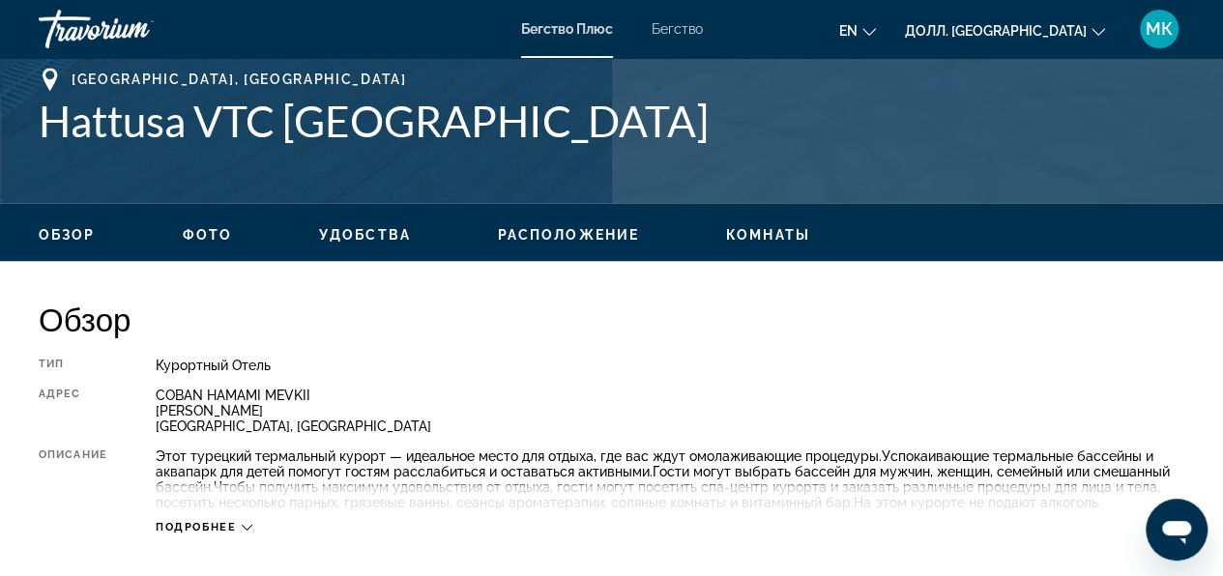
scroll to position [870, 0]
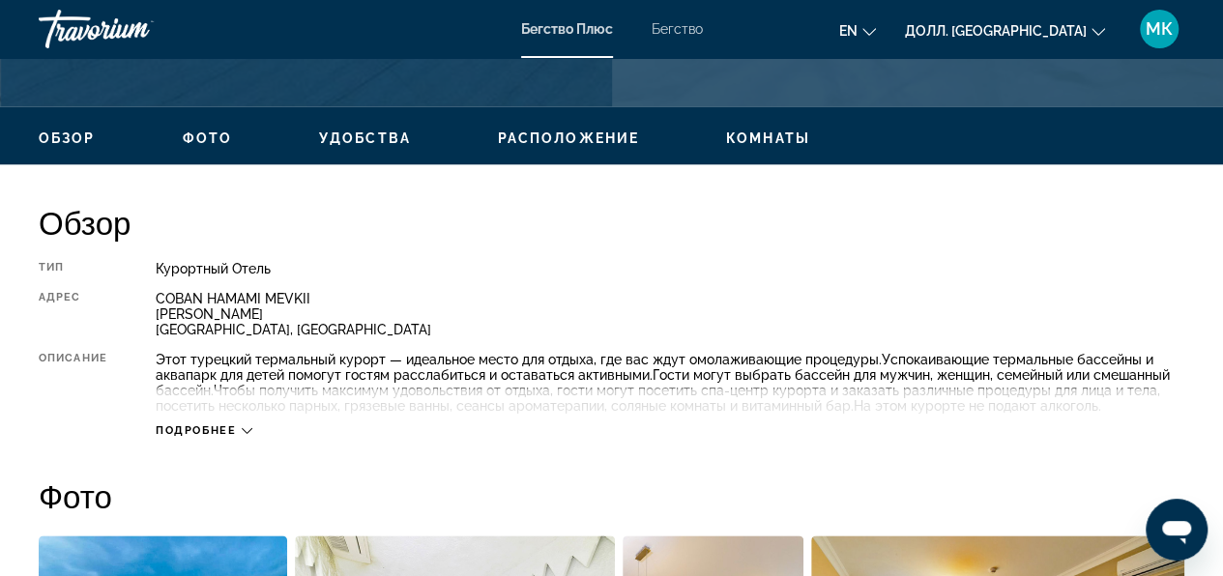
click at [243, 429] on icon "Основное содержание" at bounding box center [247, 430] width 11 height 11
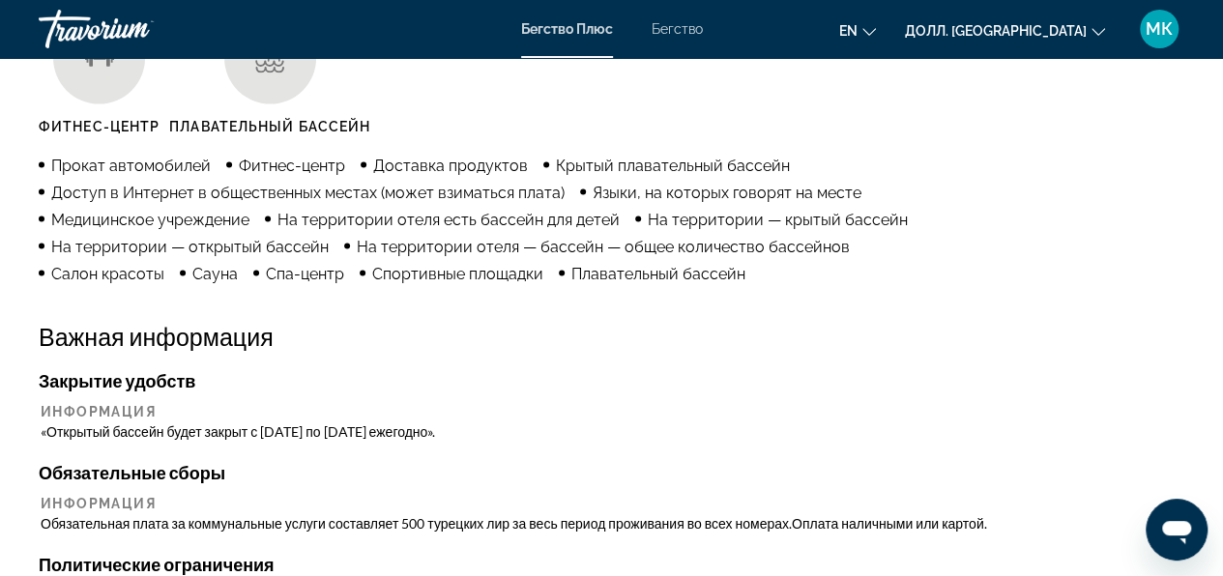
scroll to position [2085, 0]
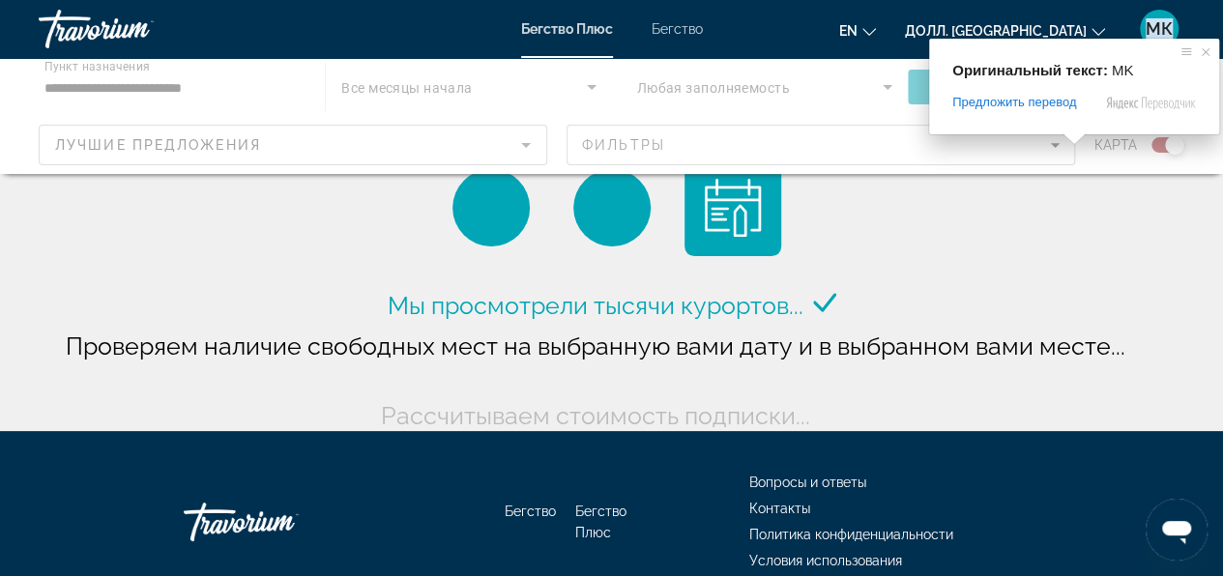
click at [1164, 31] on ya-tr-span "МК" at bounding box center [1159, 28] width 27 height 20
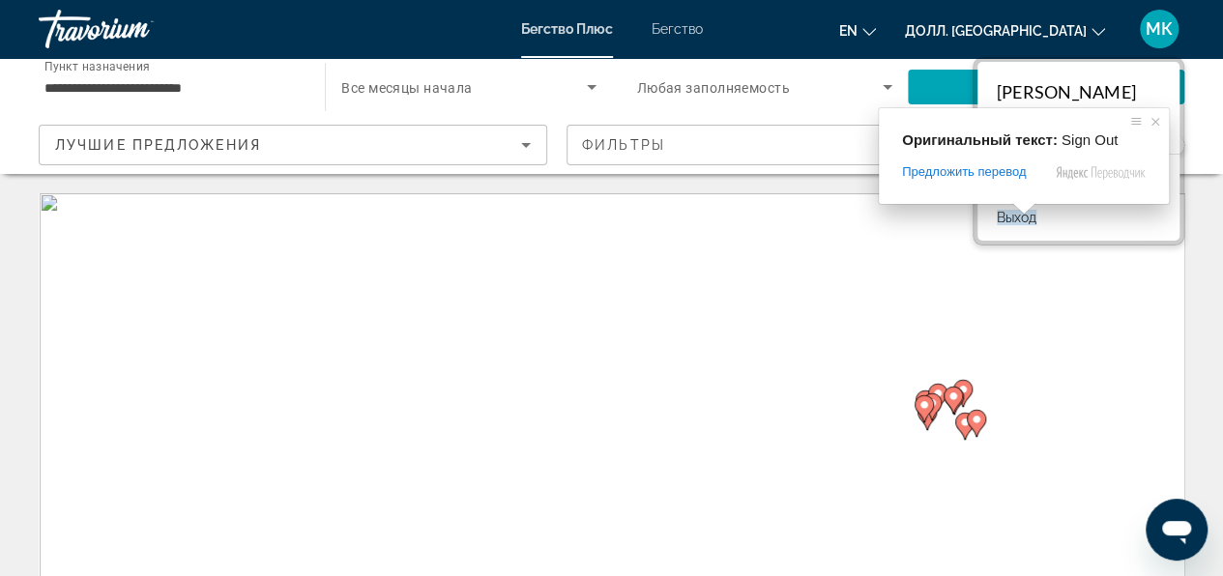
click at [1022, 222] on ya-tr-span "Выход" at bounding box center [1017, 217] width 40 height 15
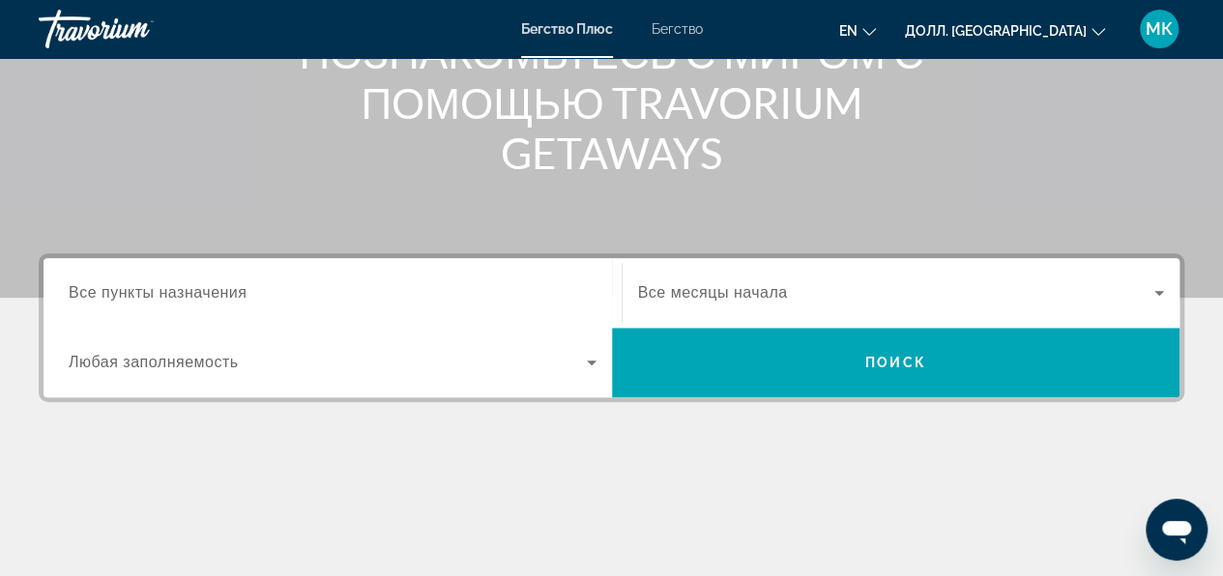
scroll to position [387, 0]
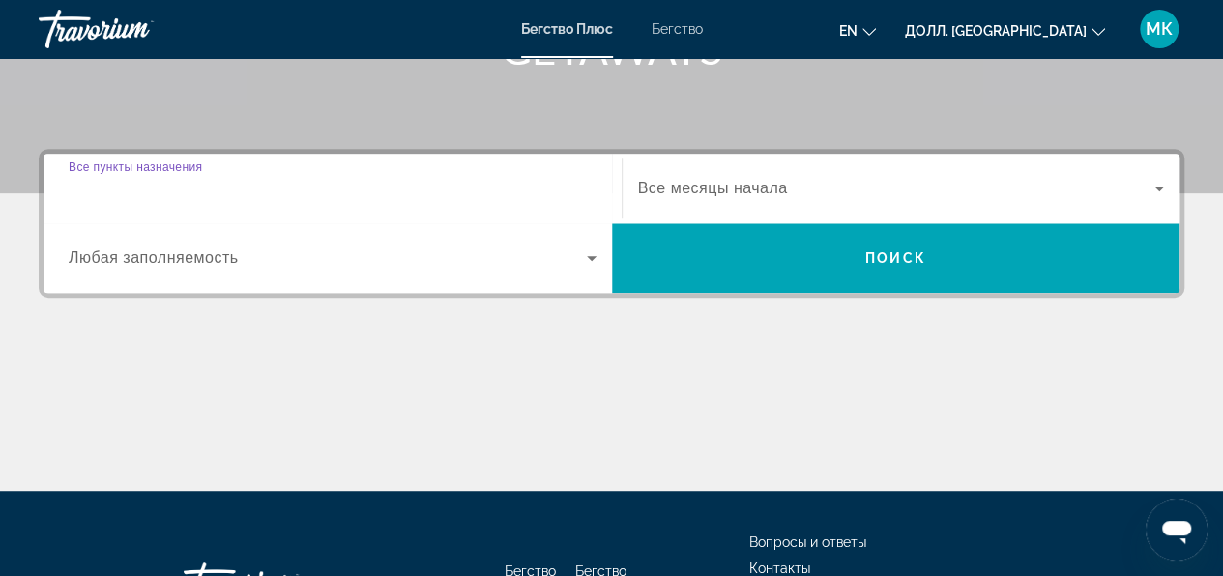
click at [478, 195] on input "Пункт назначения Все пункты назначения" at bounding box center [333, 189] width 528 height 23
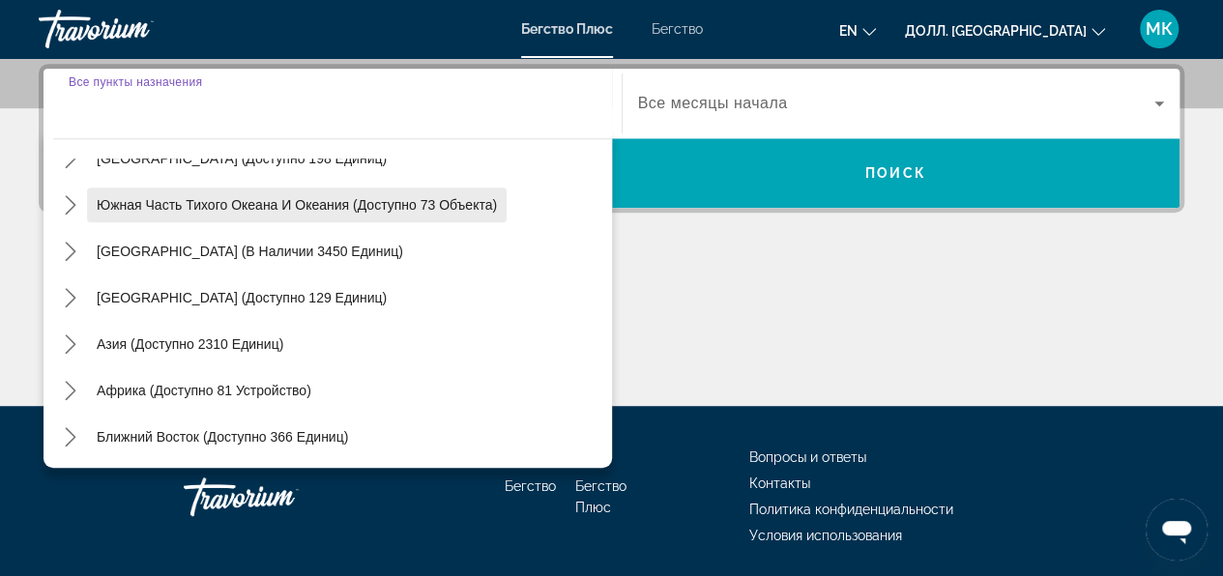
scroll to position [313, 0]
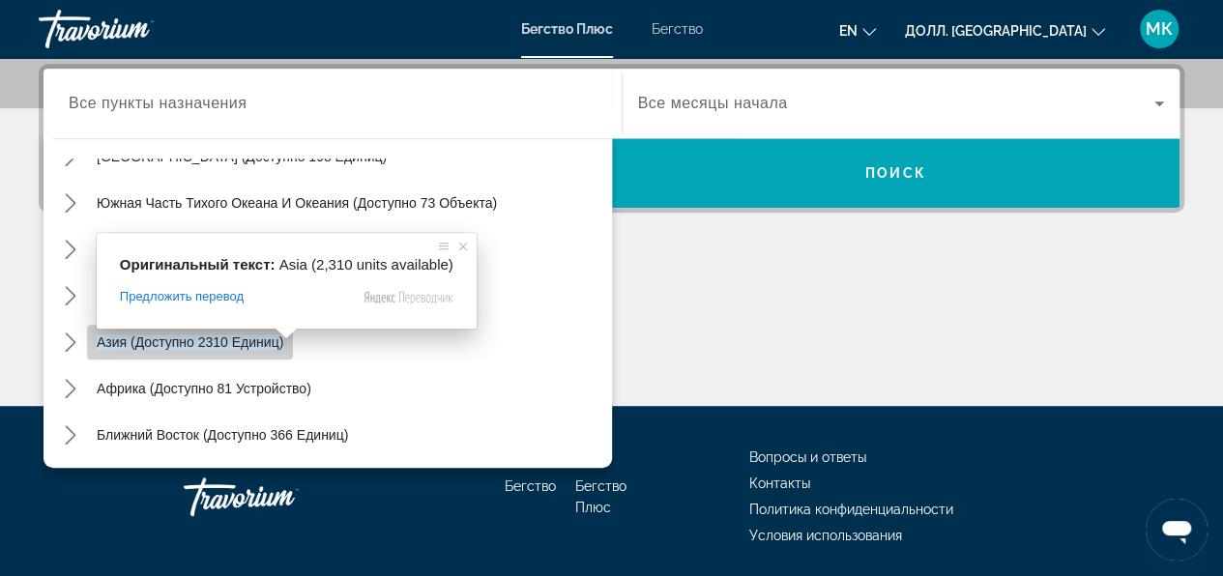
click at [210, 344] on ya-tr-span "Азия (доступно 2310 единиц)" at bounding box center [190, 342] width 187 height 15
type input "**********"
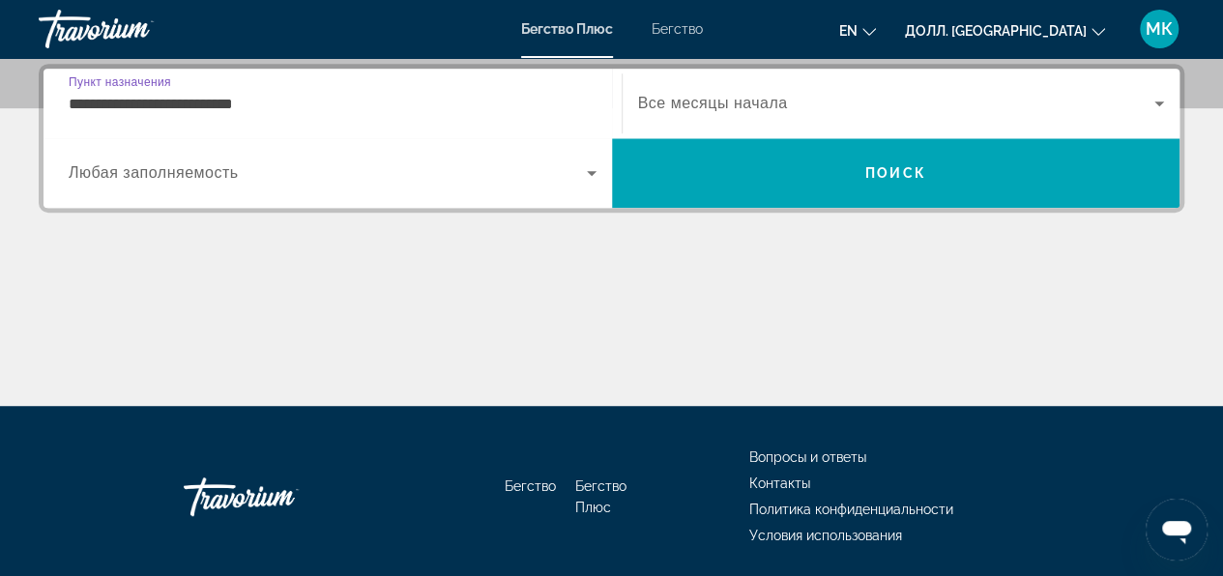
click at [281, 100] on input "**********" at bounding box center [333, 104] width 528 height 23
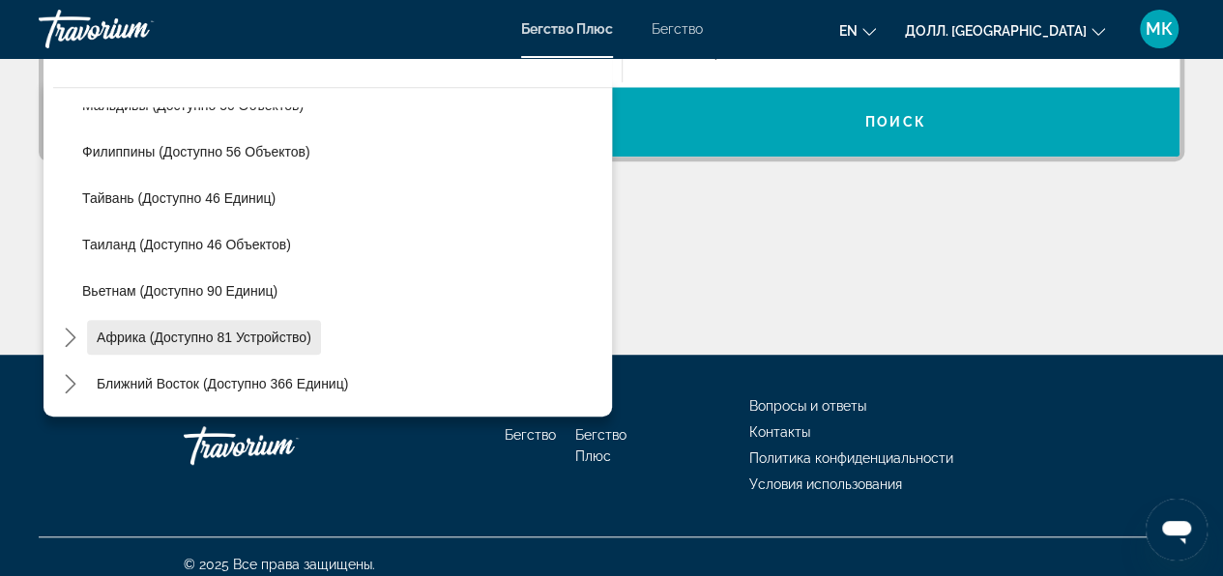
scroll to position [538, 0]
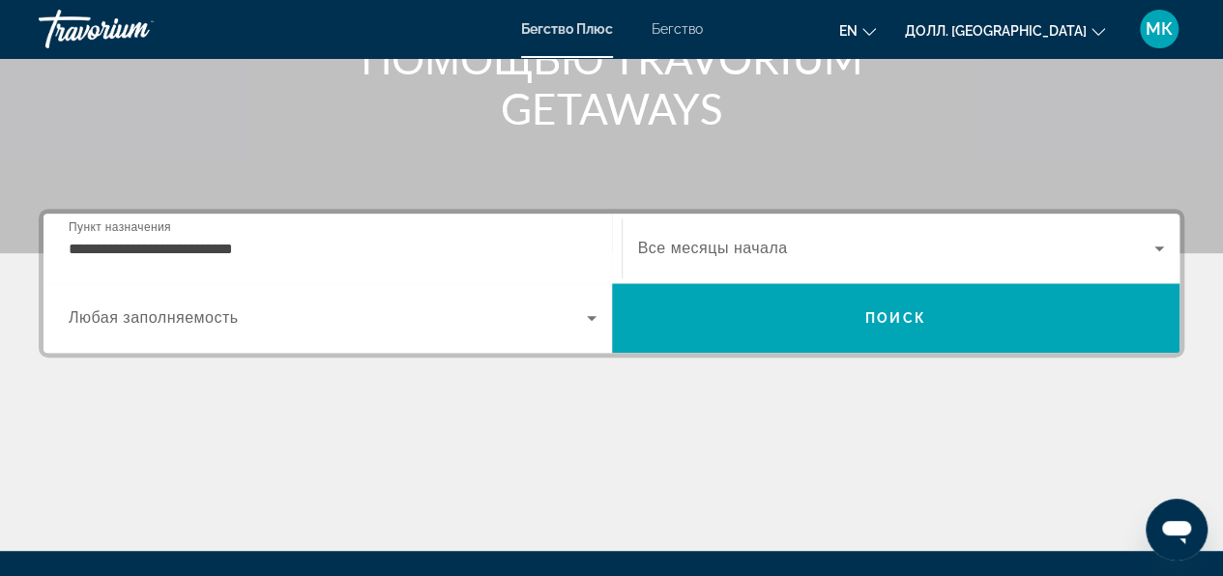
scroll to position [344, 0]
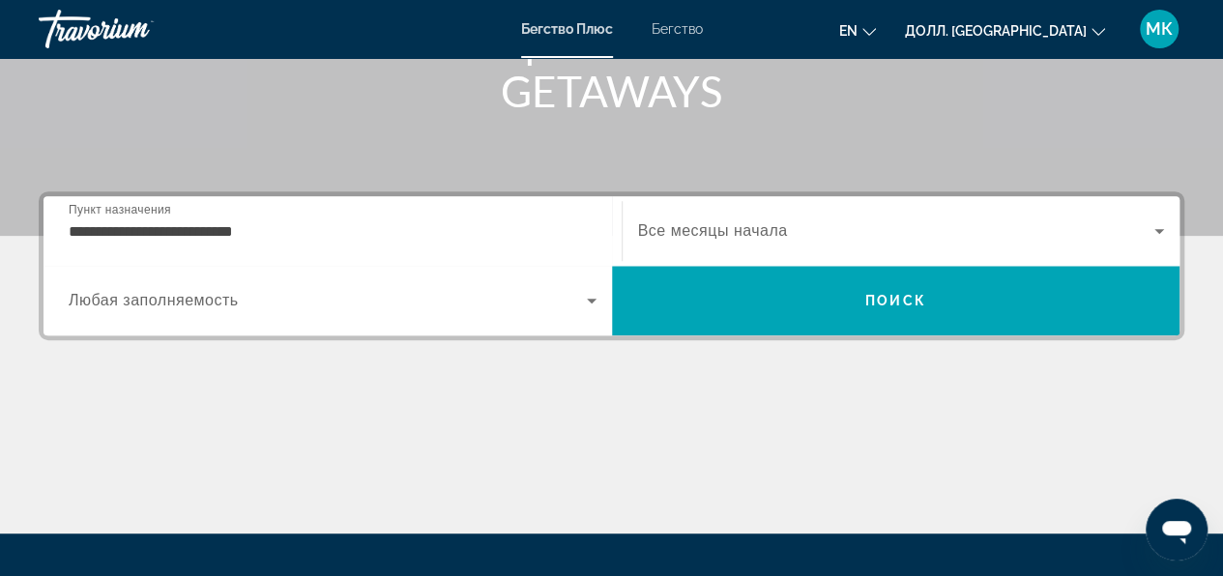
click at [1155, 227] on icon "Виджет поиска" at bounding box center [1159, 230] width 23 height 23
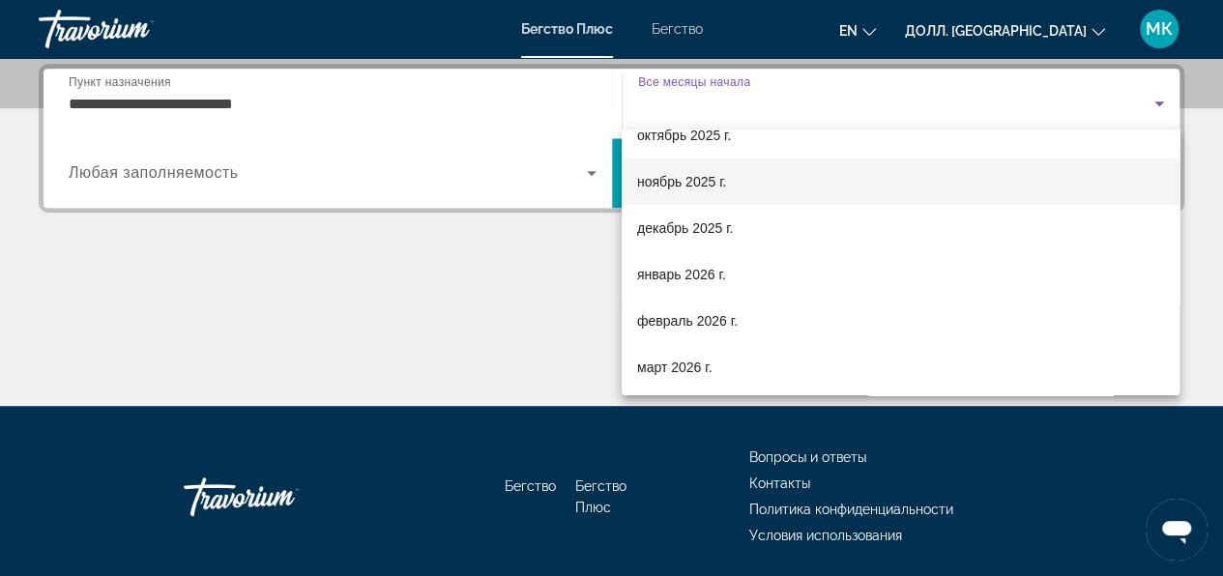
scroll to position [97, 0]
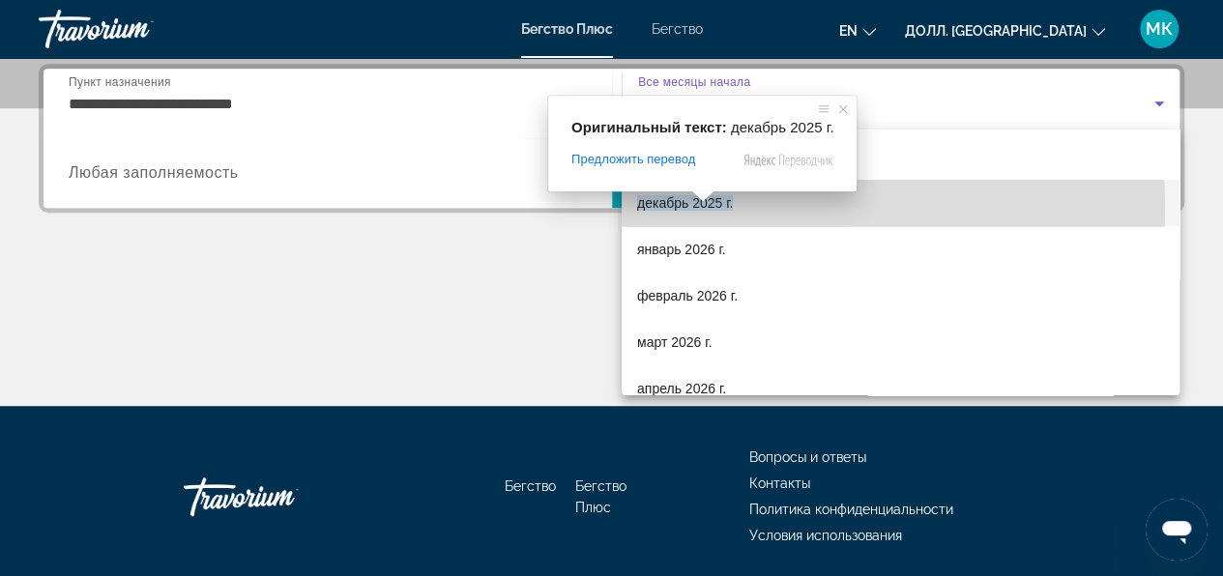
click at [699, 207] on ya-tr-span "декабрь 2025 г." at bounding box center [685, 202] width 96 height 15
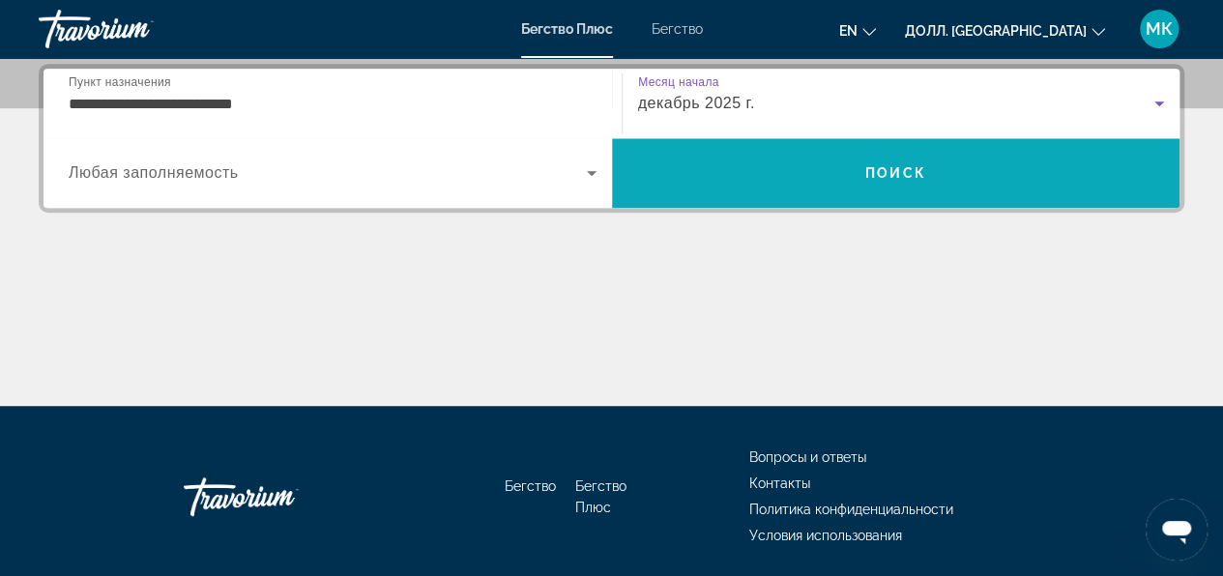
click at [857, 165] on span "Поиск" at bounding box center [896, 173] width 569 height 46
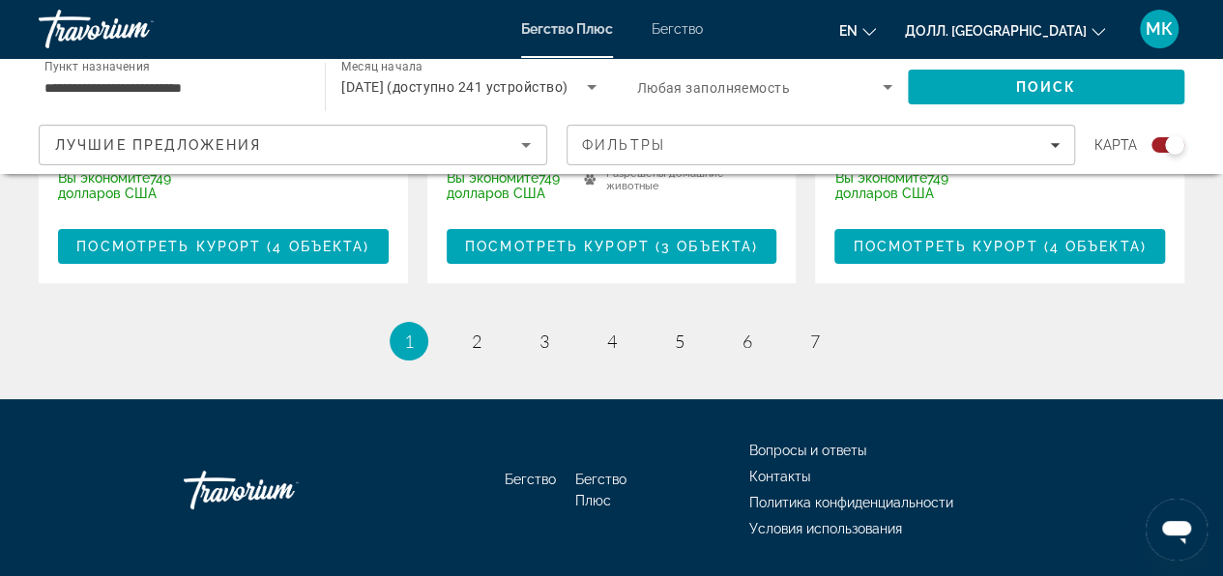
scroll to position [3758, 0]
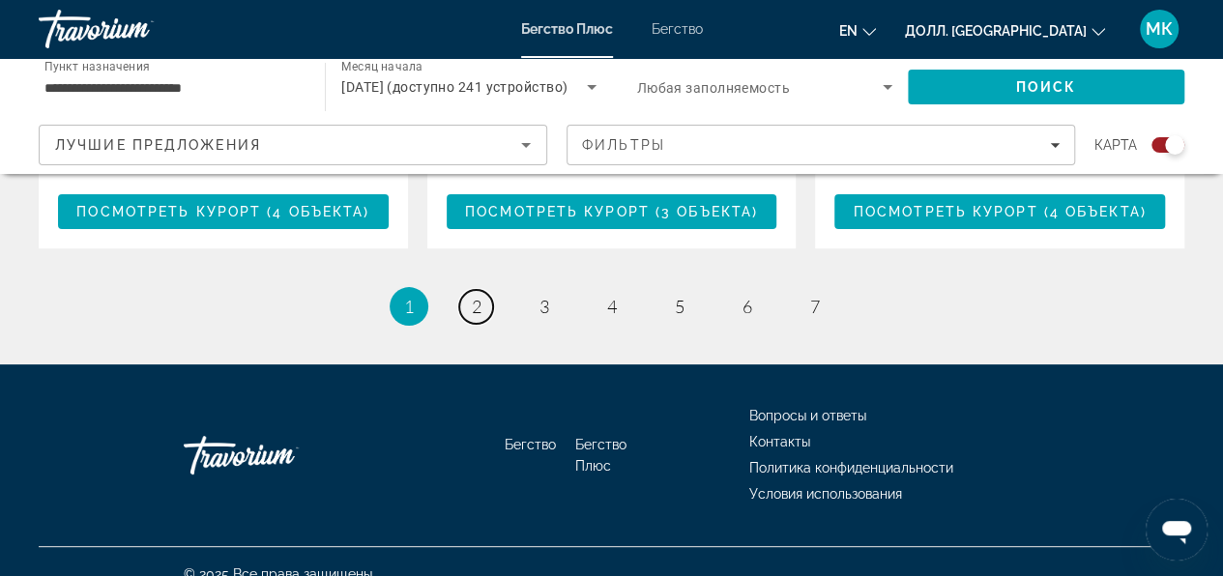
click at [481, 296] on span "2" at bounding box center [477, 306] width 10 height 21
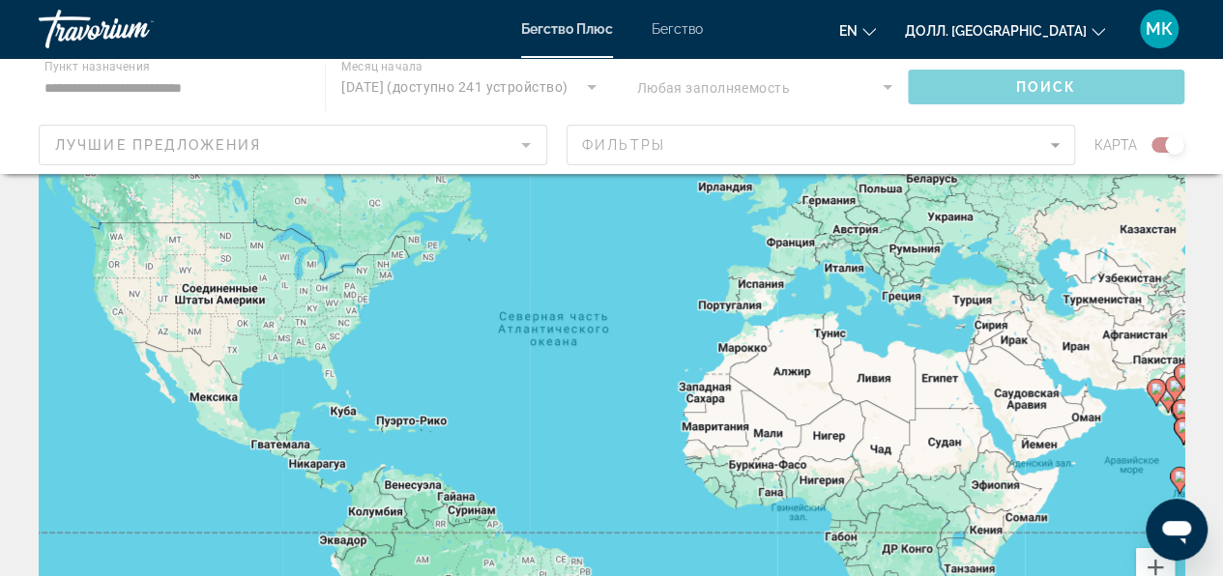
scroll to position [193, 0]
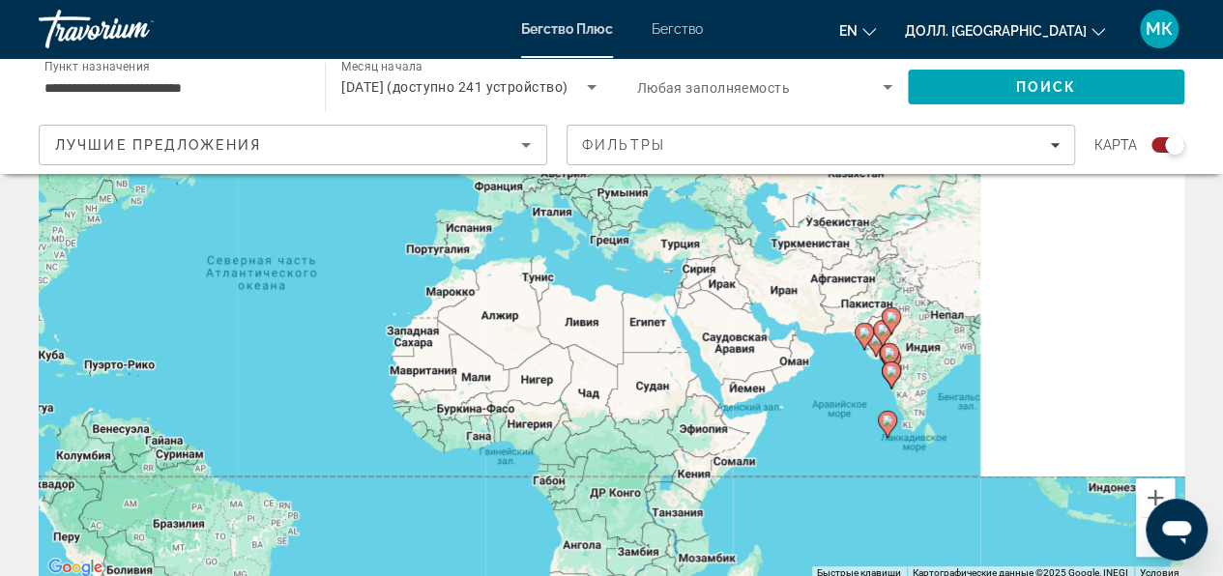
drag, startPoint x: 940, startPoint y: 319, endPoint x: 648, endPoint y: 335, distance: 292.4
click at [648, 335] on div "Чтобы активировать перетаскивание с помощью клавиатуры, нажмите Alt + Enter. По…" at bounding box center [612, 290] width 1146 height 580
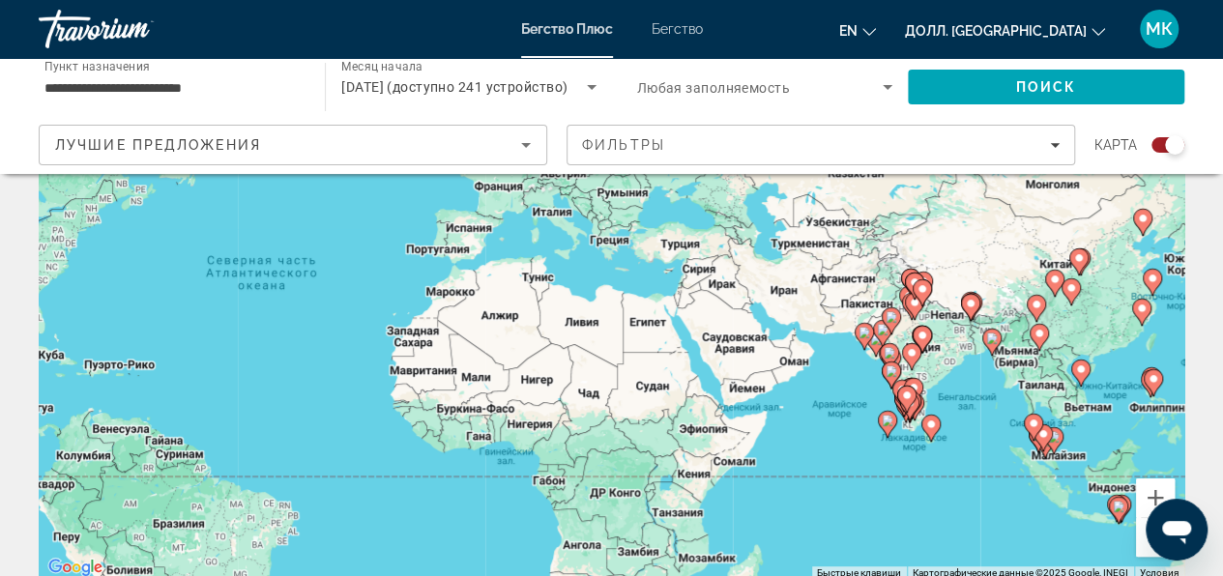
click at [524, 147] on icon "Сортировать по" at bounding box center [525, 144] width 23 height 23
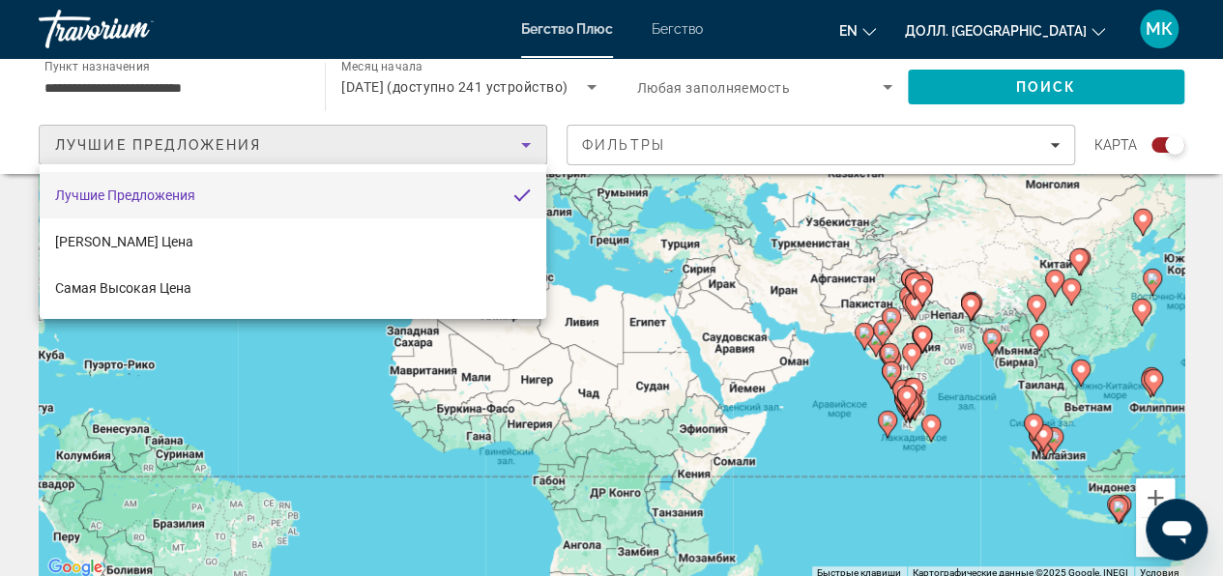
click at [524, 147] on div at bounding box center [611, 288] width 1223 height 576
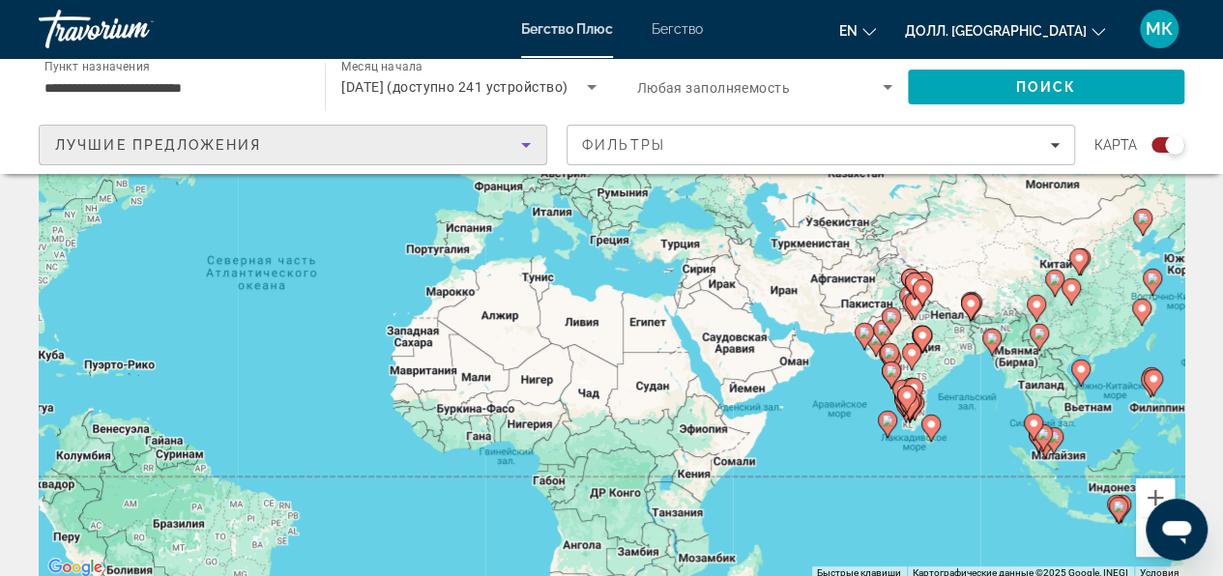
click at [456, 151] on div "Лучшие Предложения" at bounding box center [288, 144] width 466 height 23
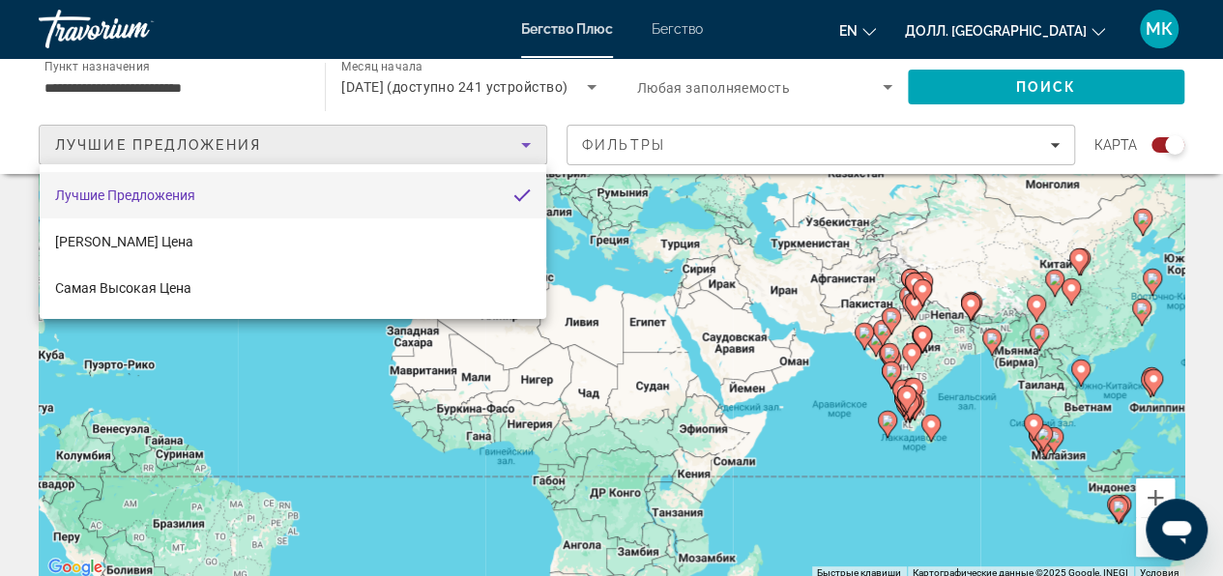
click at [361, 136] on div at bounding box center [611, 288] width 1223 height 576
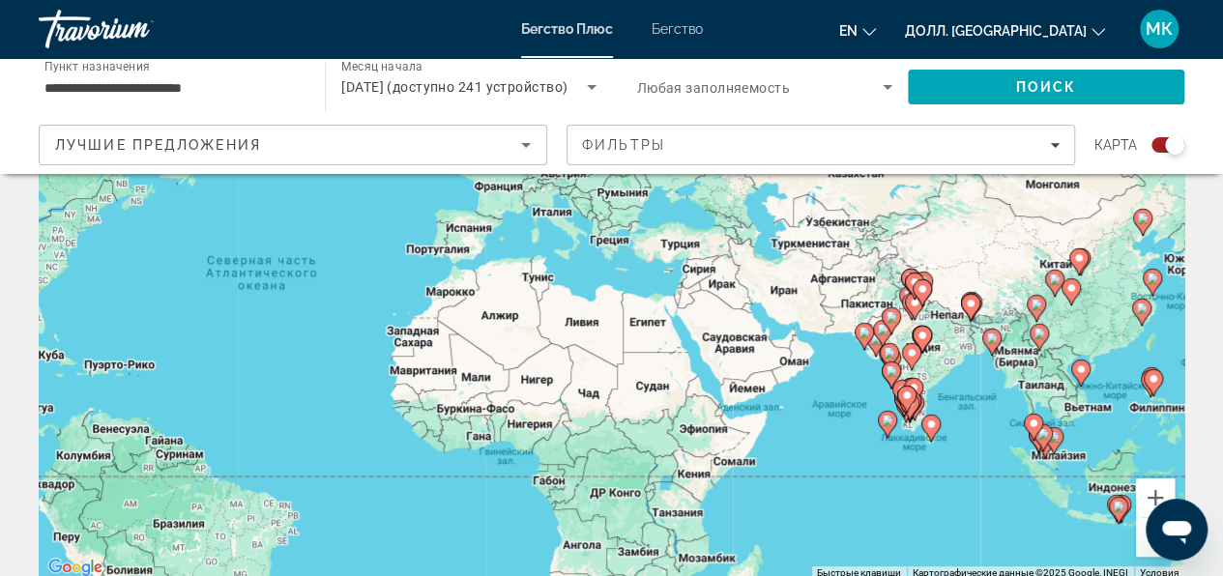
scroll to position [0, 0]
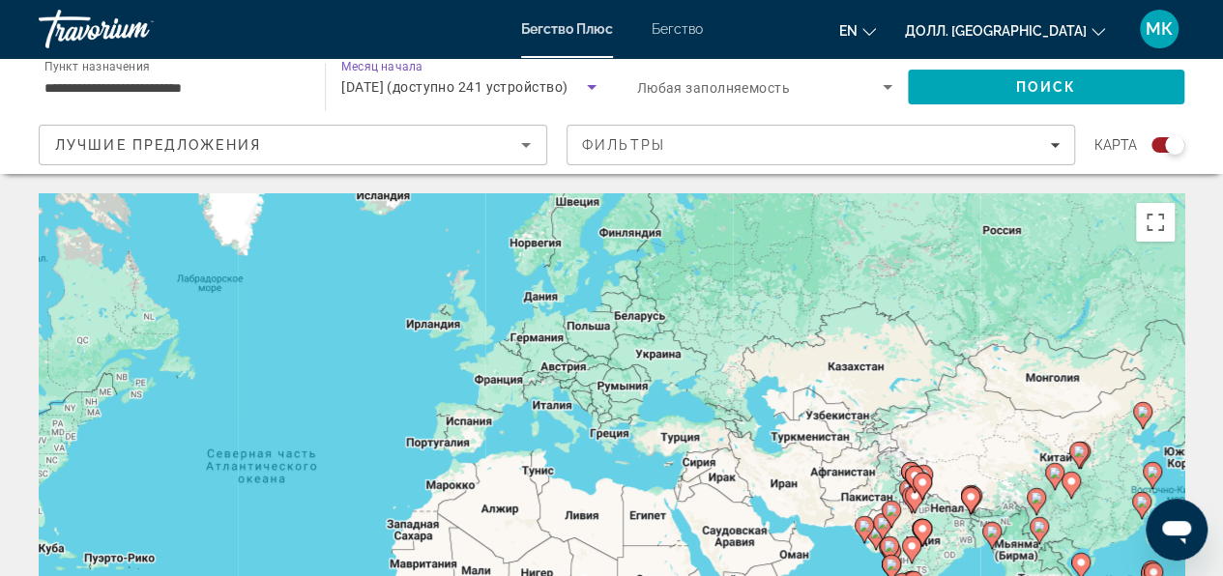
click at [595, 83] on icon "Виджет поиска" at bounding box center [591, 86] width 23 height 23
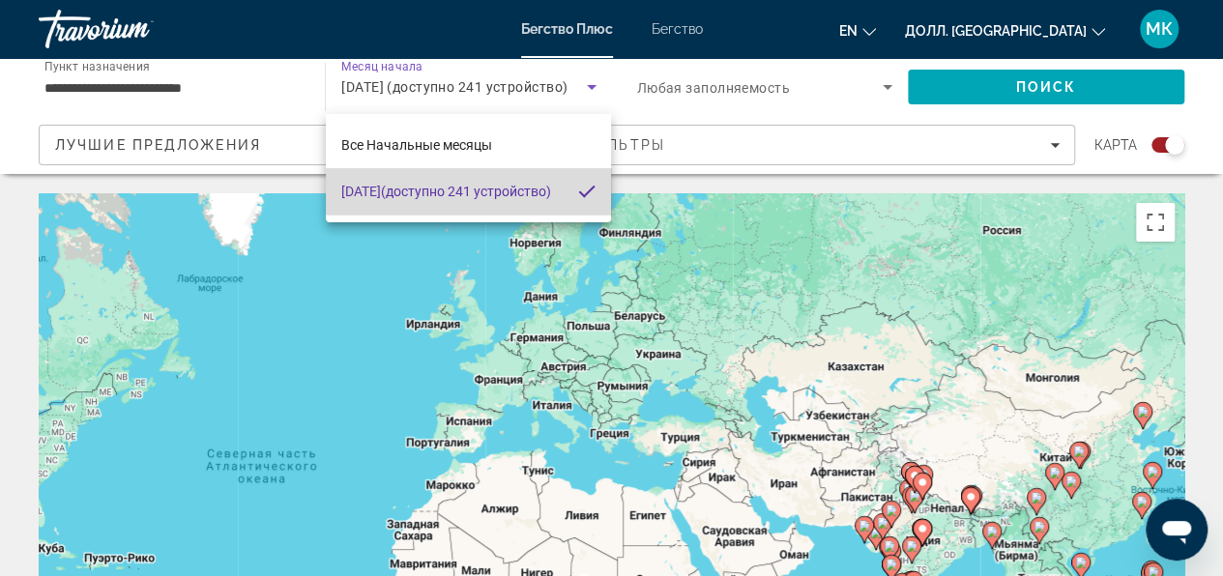
click at [482, 190] on span "Декабрь 2025 (доступно 241 устройство)" at bounding box center [446, 191] width 210 height 23
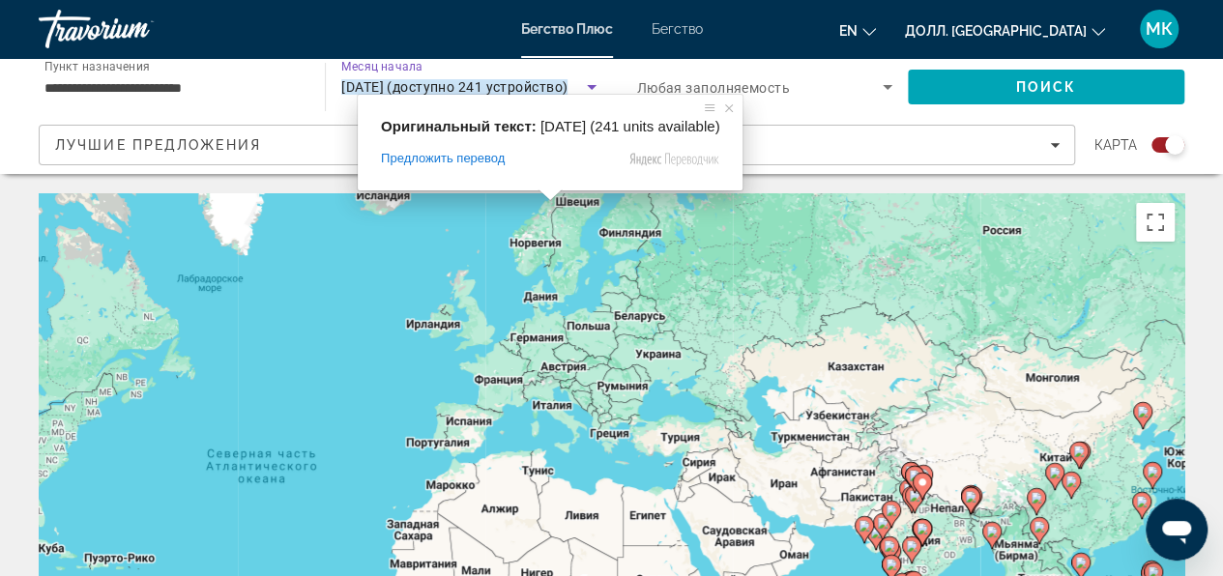
click at [550, 83] on ya-tr-span "Декабрь 2025 года (доступно 241 устройство)" at bounding box center [454, 86] width 226 height 15
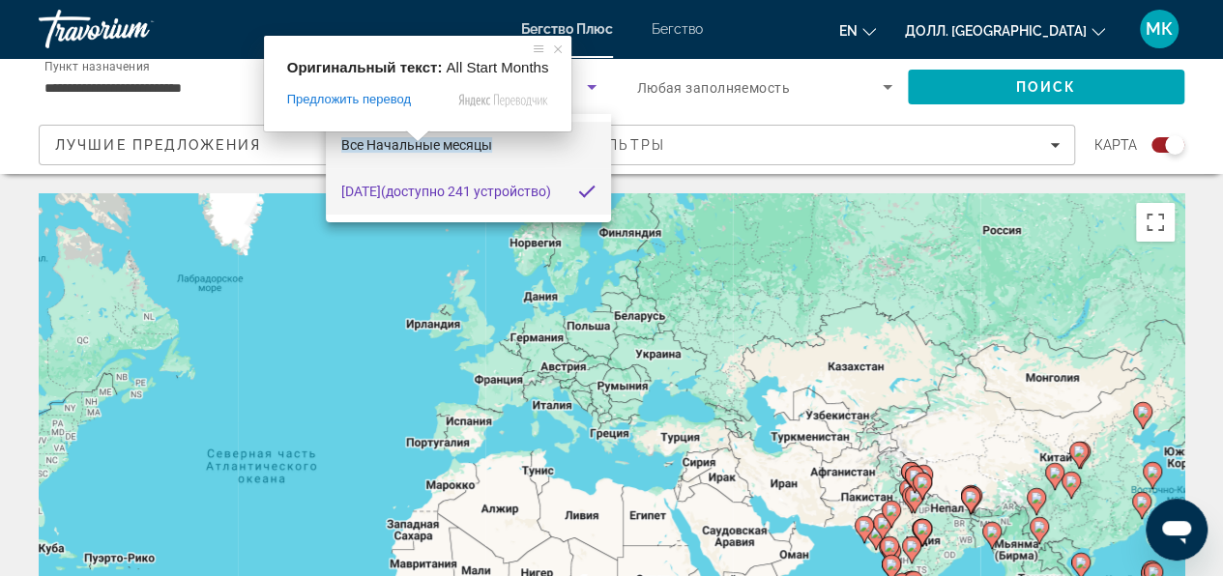
click at [406, 151] on ya-tr-span "Все Начальные месяцы" at bounding box center [416, 144] width 151 height 15
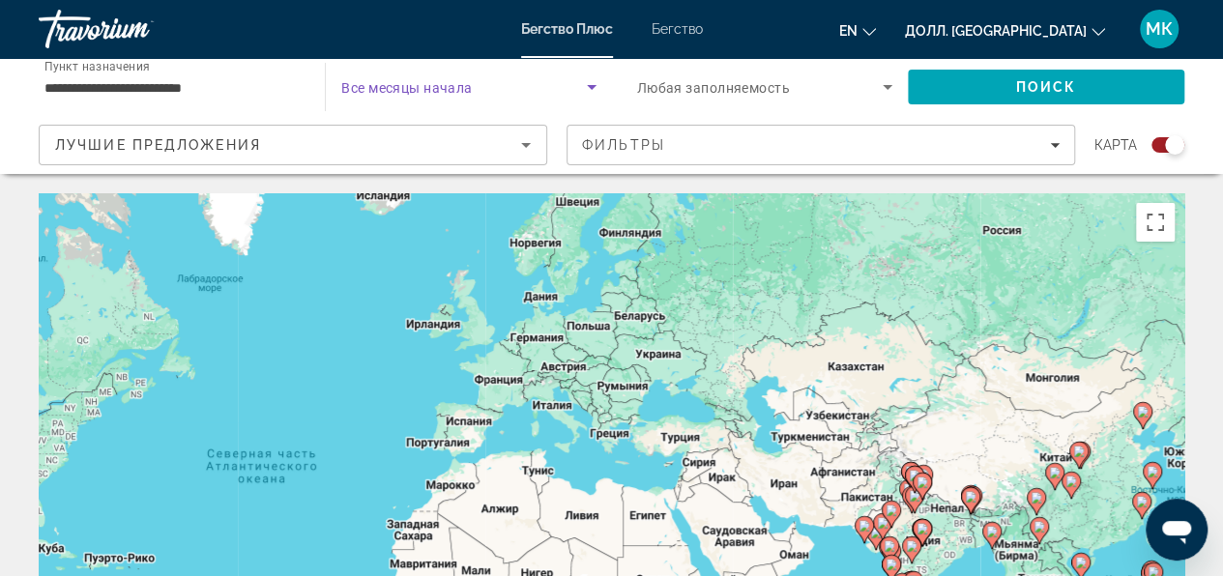
click at [592, 86] on icon "Виджет поиска" at bounding box center [592, 87] width 10 height 5
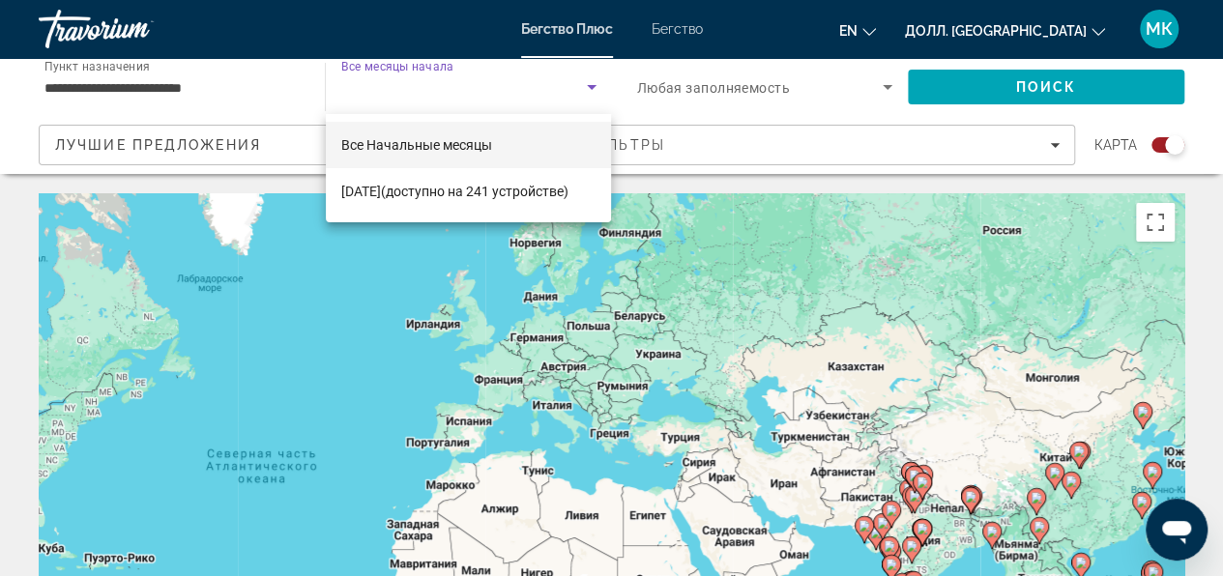
click at [700, 149] on div at bounding box center [611, 288] width 1223 height 576
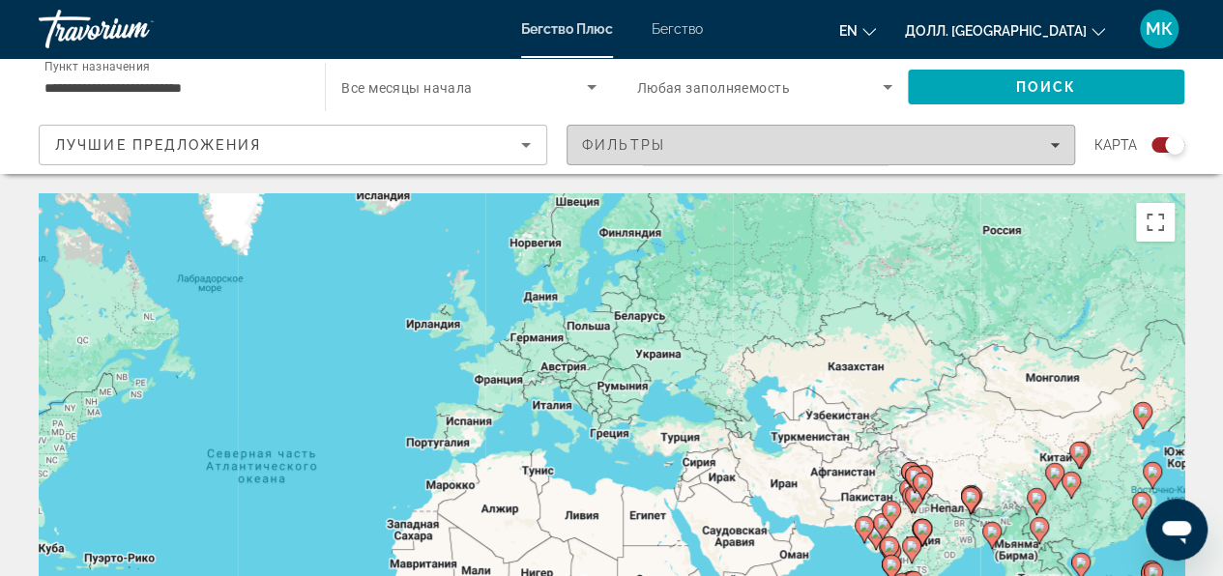
click at [613, 157] on span "Фильтры" at bounding box center [821, 145] width 507 height 46
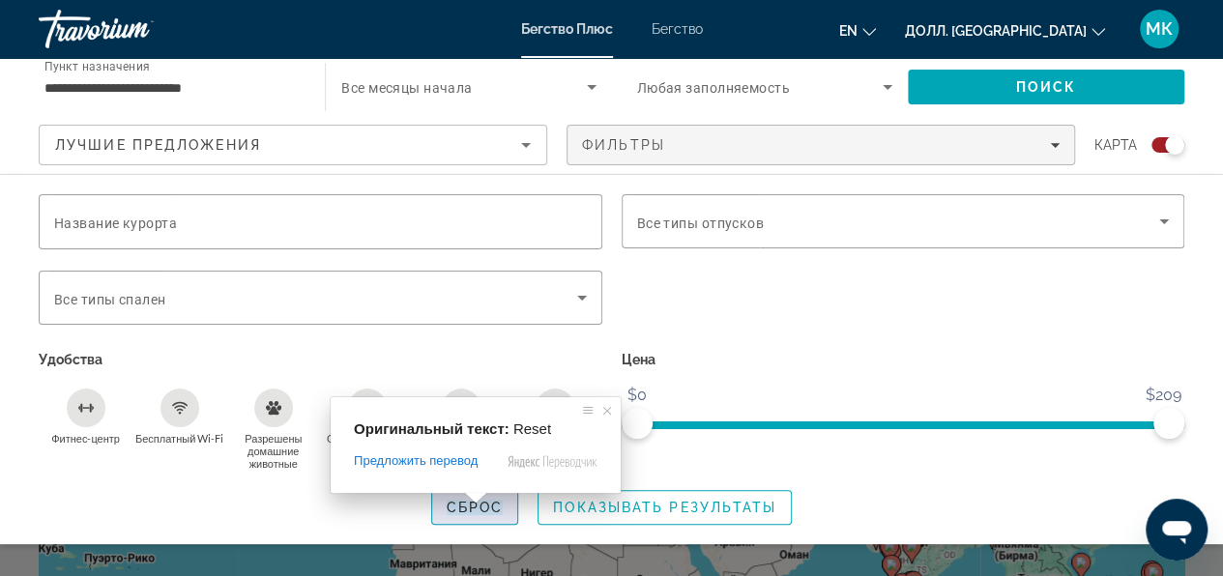
click at [470, 506] on body "**********" at bounding box center [611, 288] width 1223 height 576
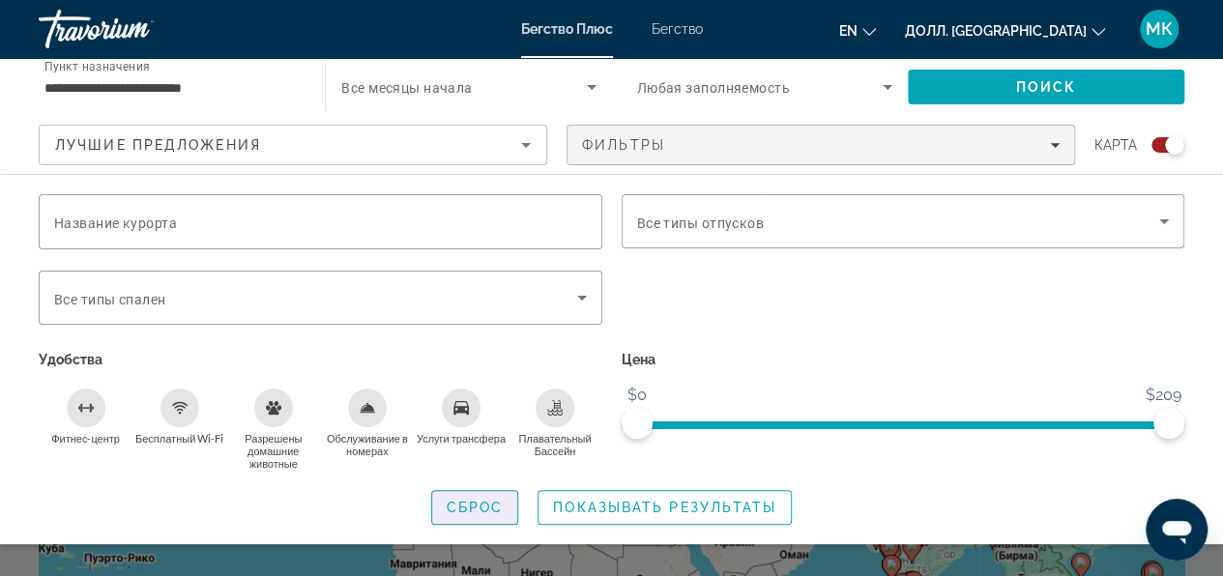
click at [470, 506] on ya-tr-span "Сброс" at bounding box center [475, 507] width 57 height 15
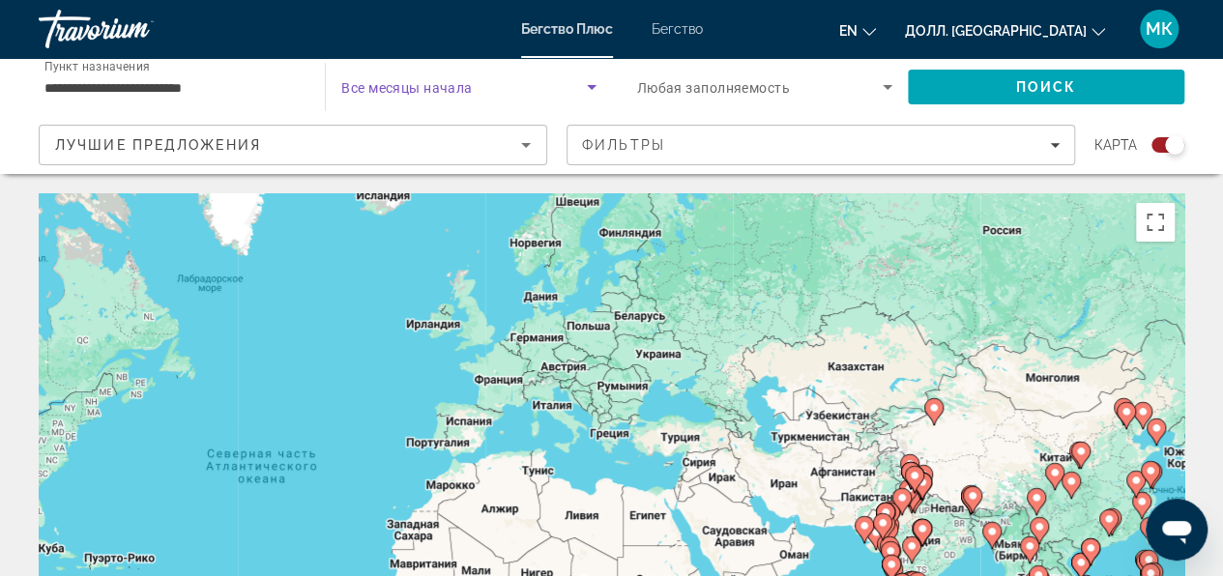
click at [588, 89] on icon "Виджет поиска" at bounding box center [591, 86] width 23 height 23
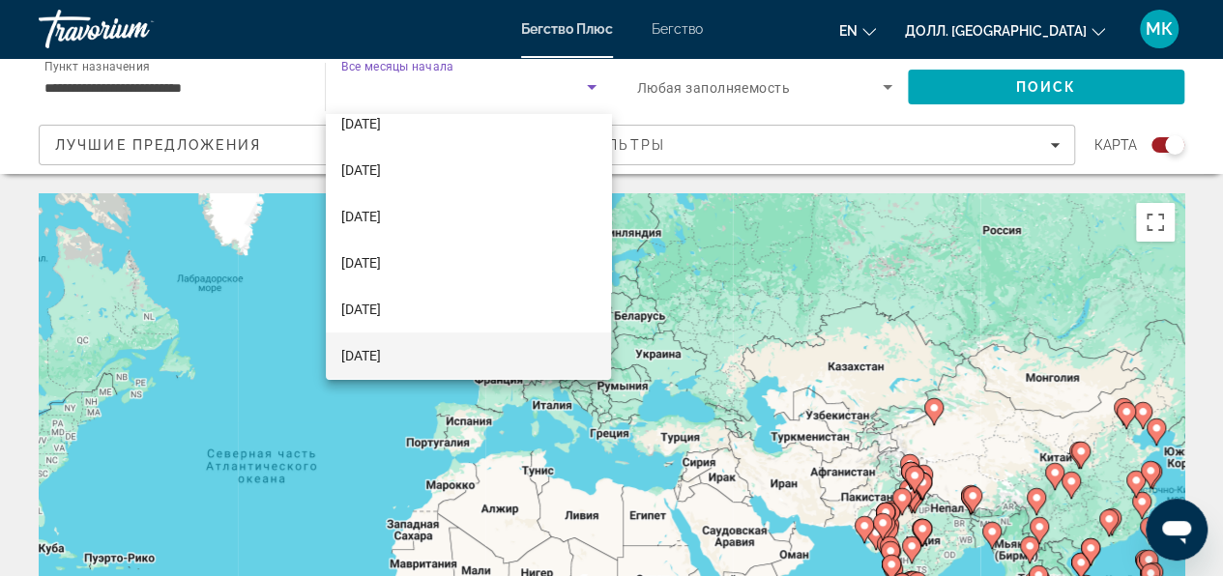
scroll to position [97, 0]
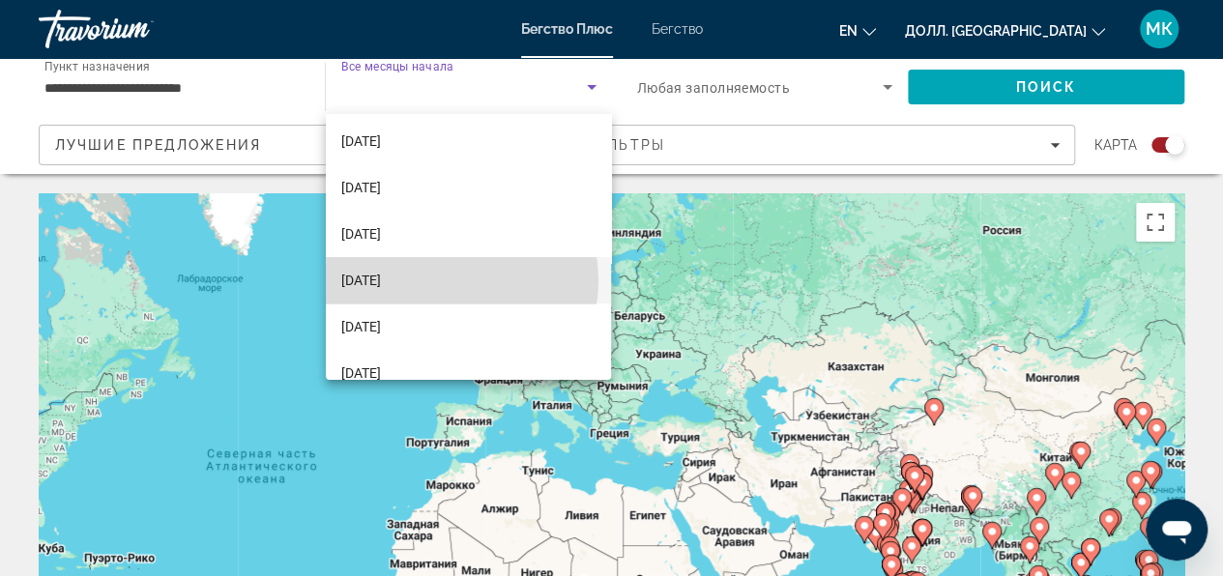
click at [381, 280] on ya-tr-span "[DATE]" at bounding box center [361, 280] width 40 height 15
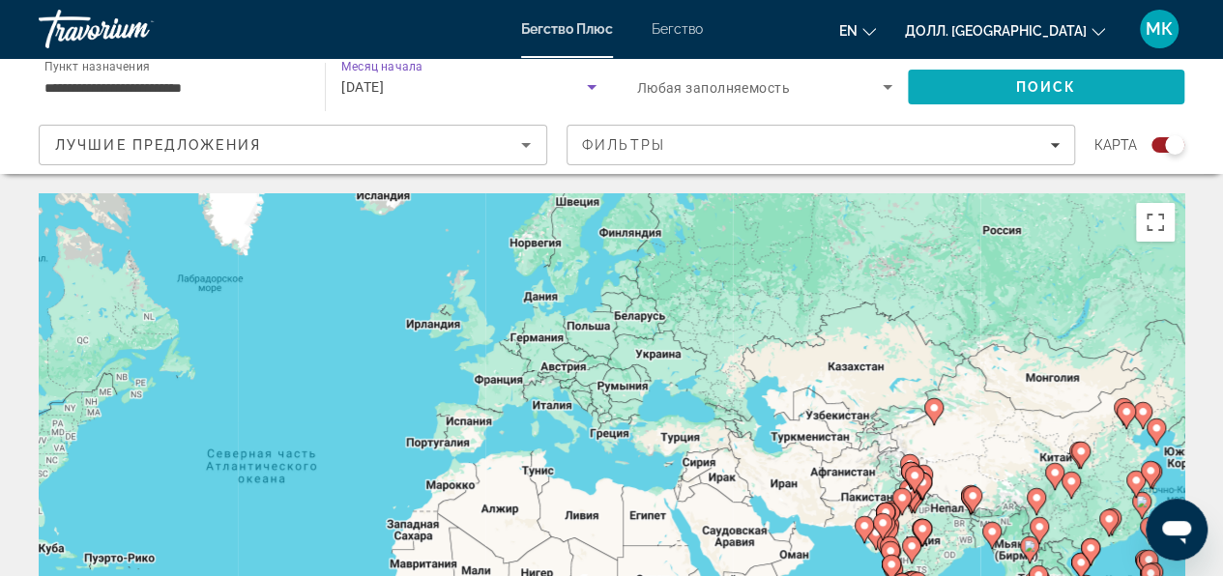
click at [1023, 85] on span "Поиск" at bounding box center [1046, 86] width 61 height 15
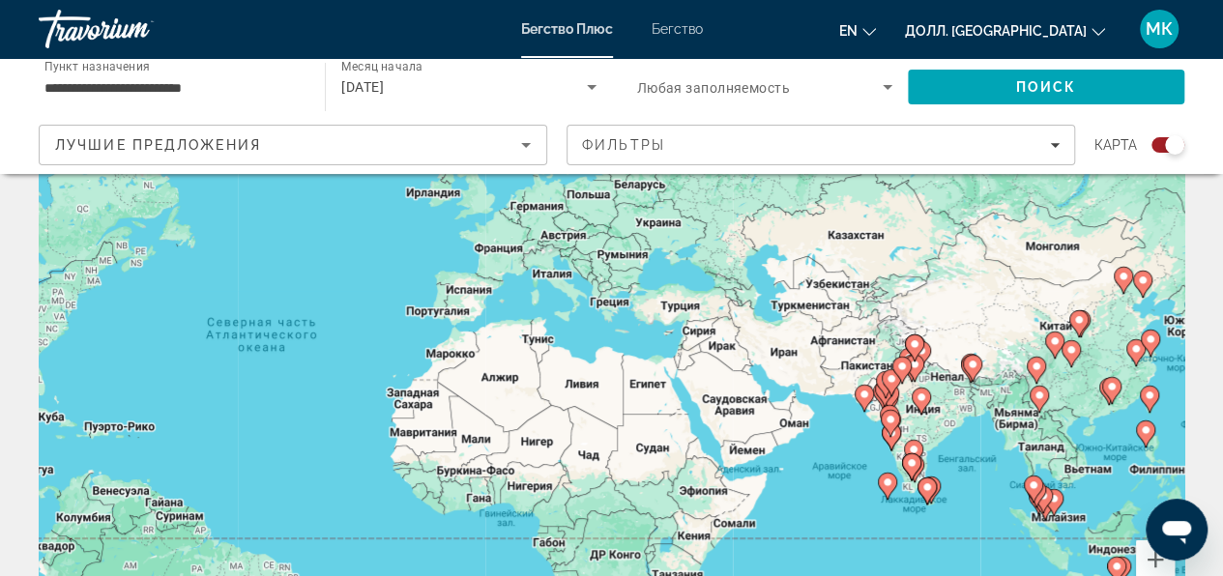
scroll to position [97, 0]
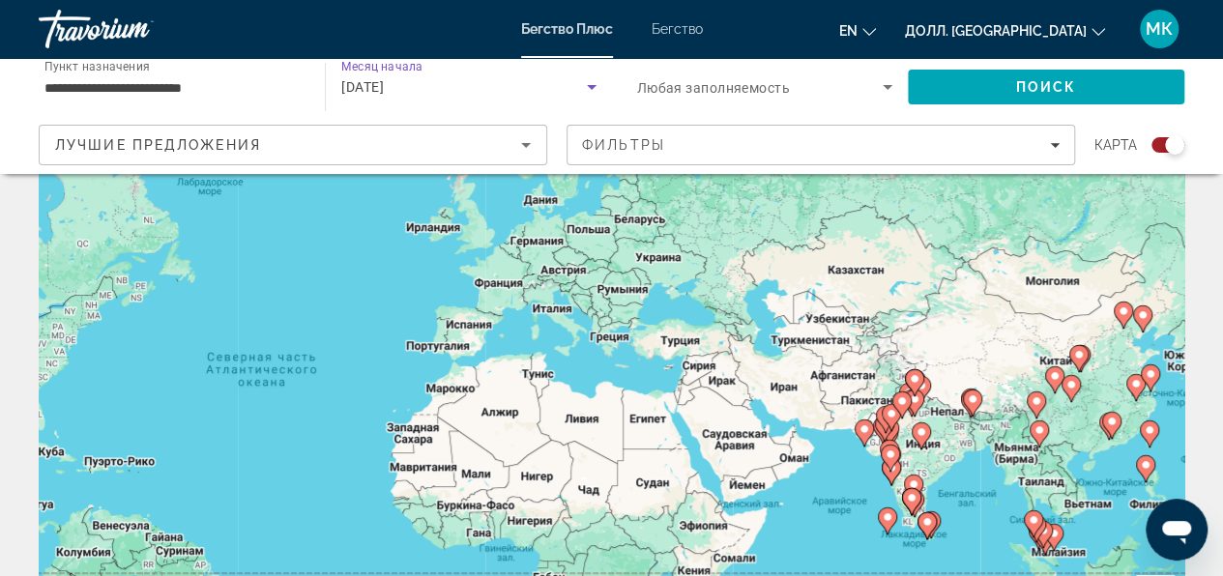
click at [592, 90] on icon "Виджет поиска" at bounding box center [591, 86] width 23 height 23
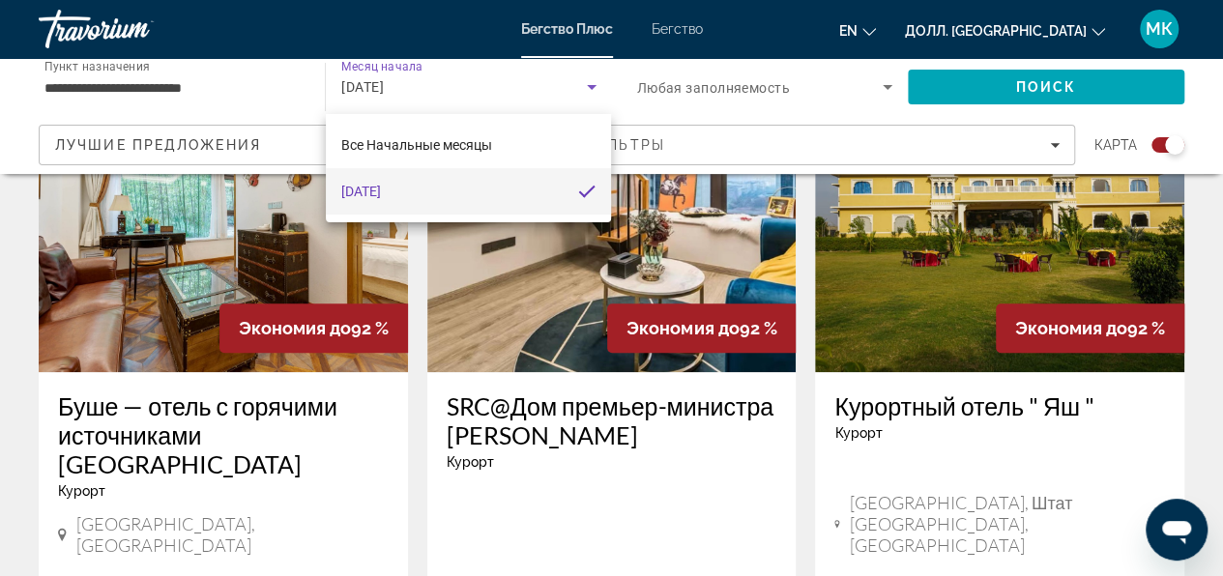
scroll to position [387, 0]
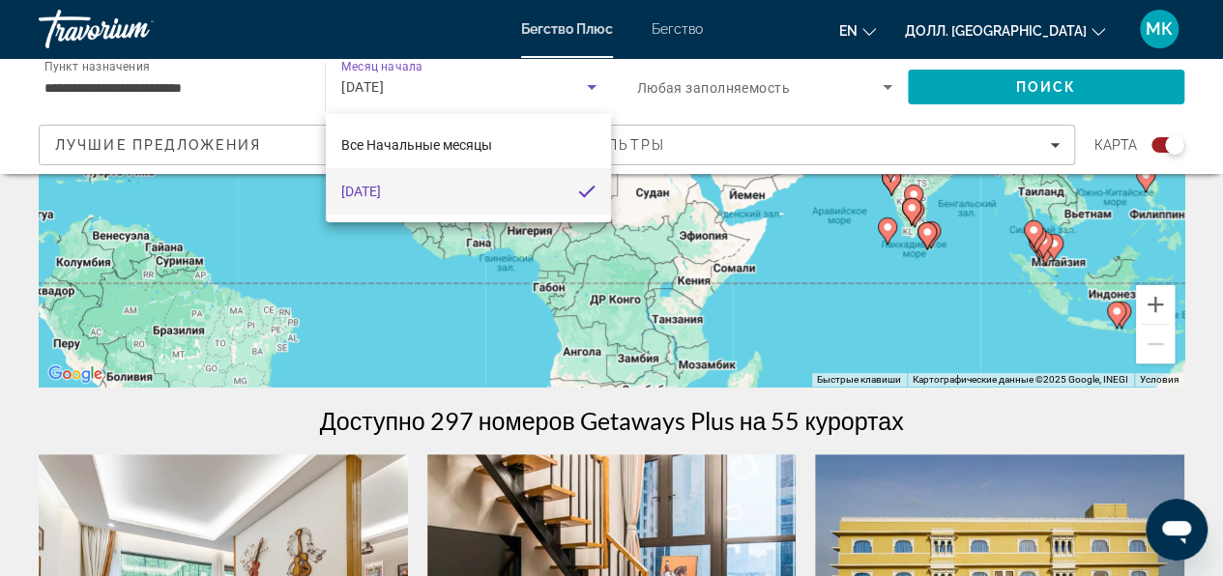
click at [342, 296] on div at bounding box center [611, 288] width 1223 height 576
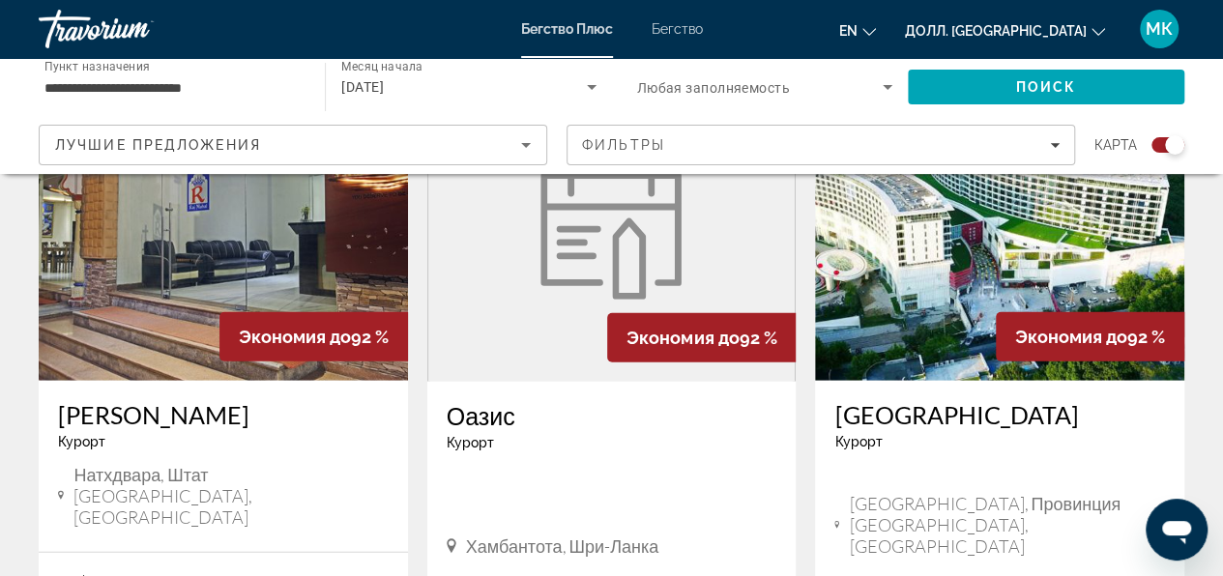
scroll to position [2707, 0]
